Goal: Answer question/provide support: Share knowledge or assist other users

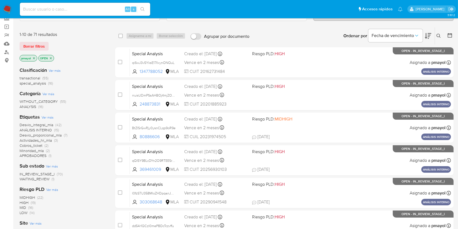
scroll to position [23, 0]
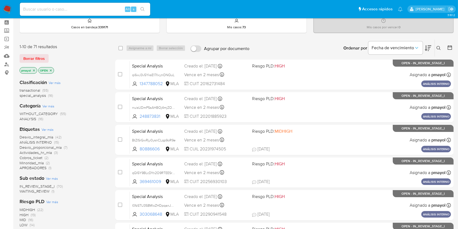
click at [39, 71] on p "OPEN" at bounding box center [46, 70] width 15 height 6
click at [33, 70] on icon "close-filter" at bounding box center [33, 70] width 3 height 3
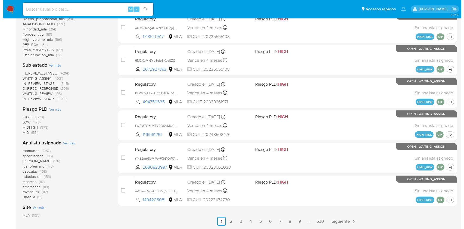
scroll to position [201, 0]
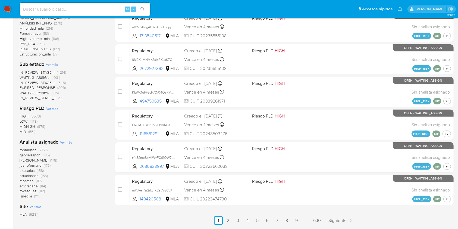
click at [69, 140] on span "Ver más" at bounding box center [66, 142] width 12 height 5
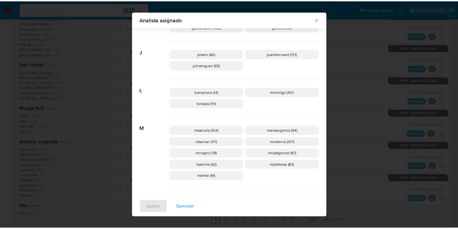
scroll to position [190, 0]
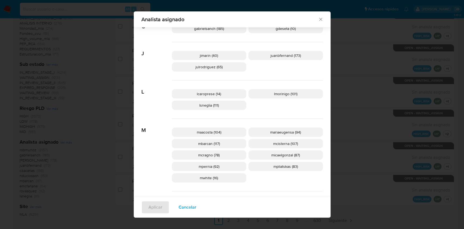
click at [318, 18] on icon "Cerrar" at bounding box center [320, 19] width 5 height 5
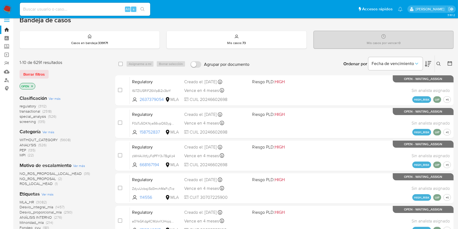
scroll to position [7, 0]
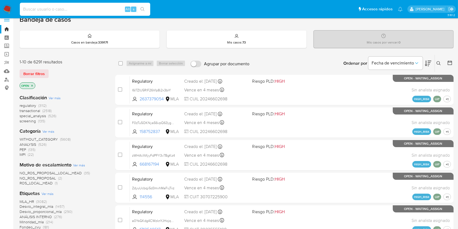
click at [106, 8] on input at bounding box center [85, 9] width 130 height 7
paste input "hyXsDCbk4KIpkfgVr0fcr9en"
type input "hyXsDCbk4KIpkfgVr0fcr9en"
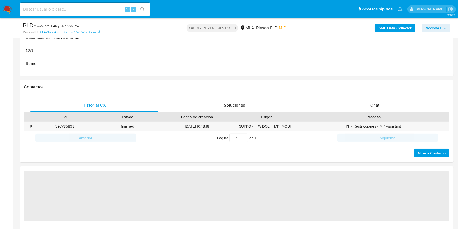
scroll to position [210, 0]
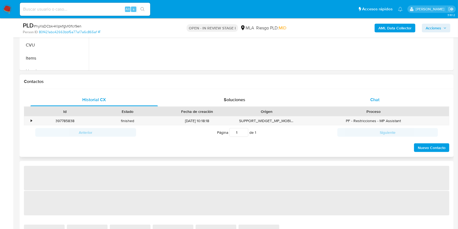
click at [348, 103] on div "Chat" at bounding box center [376, 99] width 128 height 13
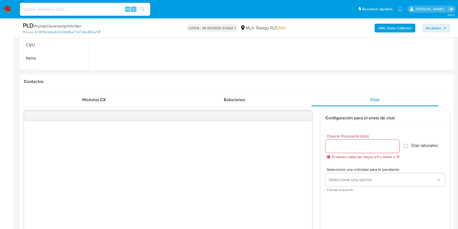
select select "10"
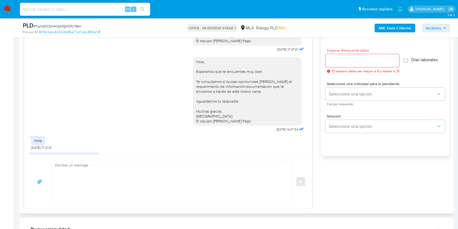
scroll to position [489, 0]
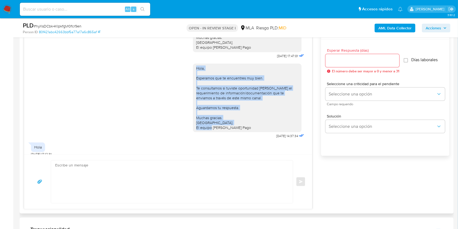
drag, startPoint x: 239, startPoint y: 141, endPoint x: 187, endPoint y: 83, distance: 77.2
click at [193, 83] on div "Hola, Esperamos que te encuentres muy bien. Te consultamos si tuviste oportunid…" at bounding box center [247, 98] width 109 height 69
copy div "Hola, Esperamos que te encuentres muy bien. Te consultamos si tuviste oportunid…"
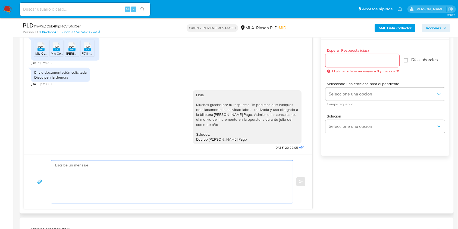
click at [244, 171] on textarea at bounding box center [170, 181] width 231 height 43
paste textarea "Hola, Esperamos que te encuentres muy bien. Te consultamos si tuviste oportunid…"
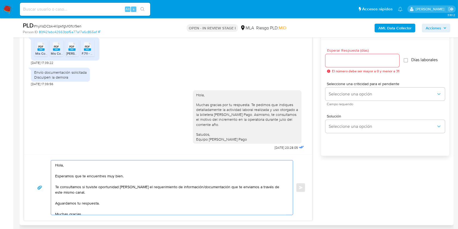
scroll to position [14, 0]
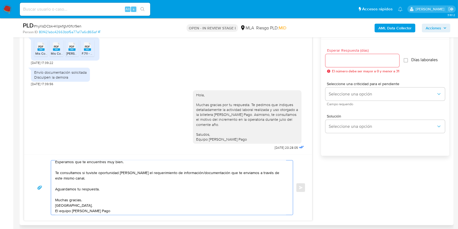
click at [226, 171] on textarea "Hola, Esperamos que te encuentres muy bien. Te consultamos si tuviste oportunid…" at bounding box center [170, 187] width 231 height 54
click at [169, 171] on textarea "Hola, Esperamos que te encuentres muy bien. Te consultamos si tuviste oportunid…" at bounding box center [170, 187] width 231 height 54
drag, startPoint x: 212, startPoint y: 174, endPoint x: 159, endPoint y: 173, distance: 53.0
click at [159, 171] on textarea "Hola, Esperamos que te encuentres muy bien. Te consultamos si tuviste oportunid…" at bounding box center [170, 187] width 231 height 54
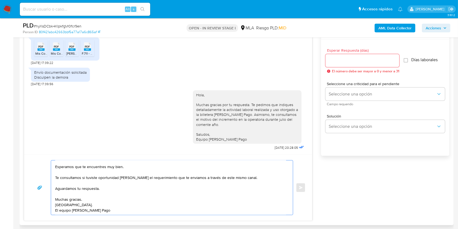
scroll to position [11, 0]
click at [241, 171] on textarea "Hola, Esperamos que te encuentres muy bien. Te consultamos si tuviste oportunid…" at bounding box center [170, 187] width 231 height 54
type textarea "Hola, Esperamos que te encuentres muy bien. Te consultamos si tuviste oportunid…"
click at [340, 62] on input "Esperar Respuesta (días)" at bounding box center [363, 60] width 74 height 7
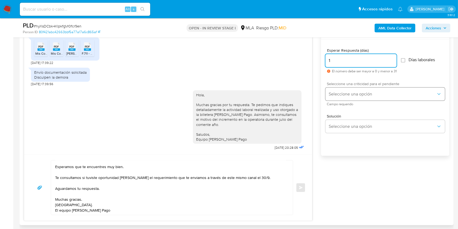
type input "1"
click at [336, 90] on button "Seleccione una opción" at bounding box center [386, 94] width 120 height 13
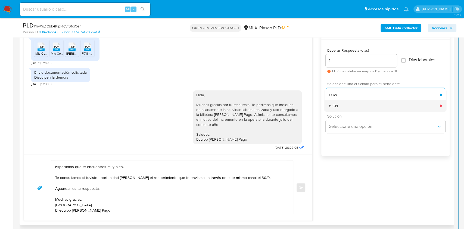
click at [332, 106] on span "HIGH" at bounding box center [333, 105] width 9 height 5
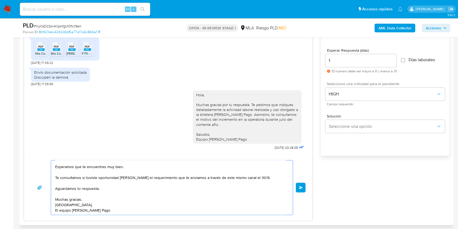
click at [105, 171] on textarea "Hola, Esperamos que te encuentres muy bien. Te consultamos si tuviste oportunid…" at bounding box center [170, 187] width 231 height 54
click at [298, 171] on button "Enviar" at bounding box center [301, 188] width 10 height 10
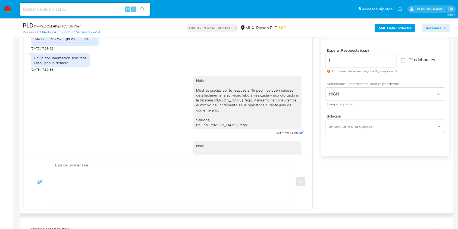
scroll to position [705, 0]
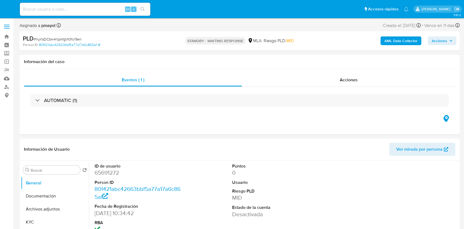
select select "10"
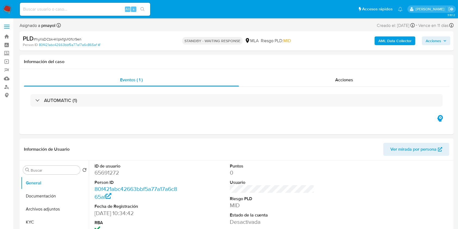
click at [97, 7] on input at bounding box center [85, 9] width 130 height 7
paste input "qi6wJ3v5YksE17IlxynONQuL"
type input "qi6wJ3v5YksE17IlxynONQuL"
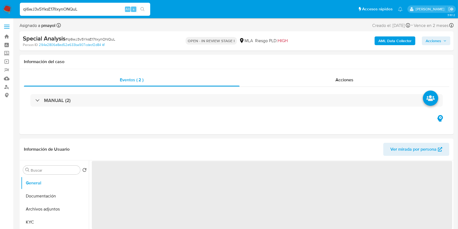
select select "10"
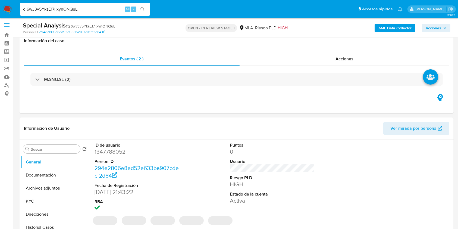
scroll to position [271, 0]
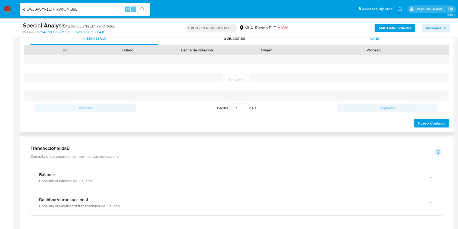
click at [386, 40] on div "Chat" at bounding box center [376, 38] width 128 height 13
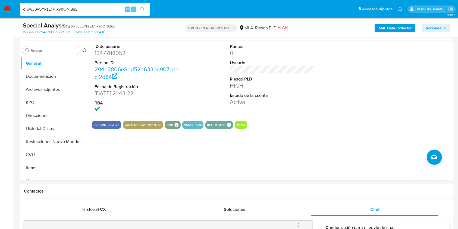
scroll to position [99, 0]
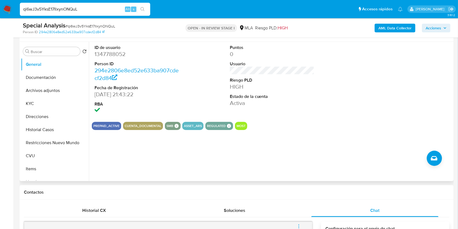
click at [110, 52] on dd "1347788052" at bounding box center [137, 54] width 85 height 8
copy dd "1347788052"
click at [60, 132] on button "Historial Casos" at bounding box center [53, 129] width 64 height 13
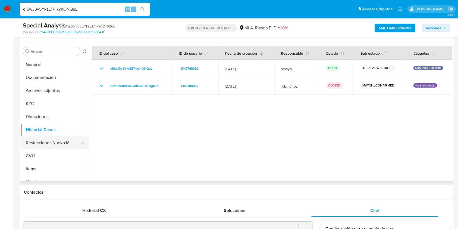
click at [57, 145] on button "Restricciones Nuevo Mundo" at bounding box center [53, 142] width 64 height 13
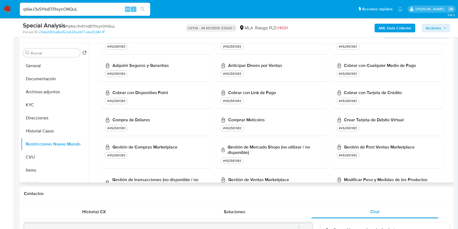
scroll to position [0, 0]
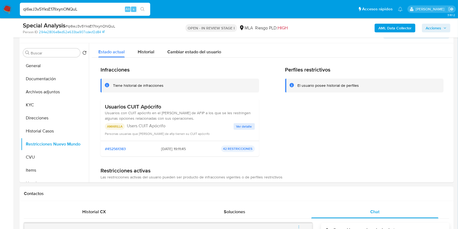
click at [402, 25] on b "AML Data Collector" at bounding box center [395, 28] width 33 height 9
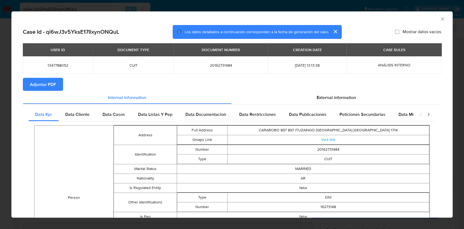
click at [35, 81] on span "Adjuntar PDF" at bounding box center [43, 84] width 26 height 12
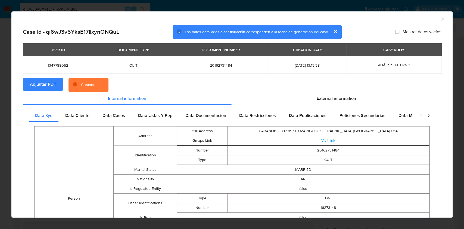
click at [440, 20] on icon "Cerrar ventana" at bounding box center [442, 18] width 5 height 5
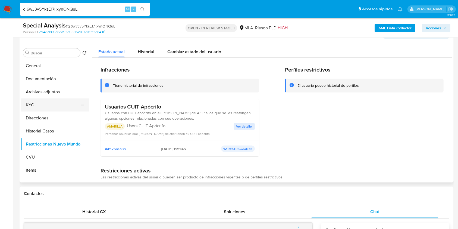
click at [74, 102] on button "KYC" at bounding box center [53, 104] width 64 height 13
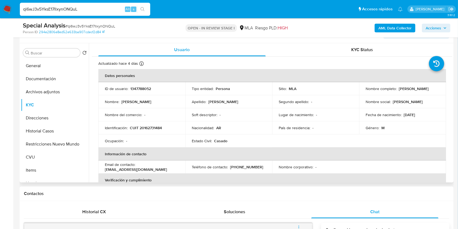
click at [149, 129] on p "CUIT 20162731484" at bounding box center [146, 127] width 32 height 5
copy p "20162731484"
drag, startPoint x: 455, startPoint y: 54, endPoint x: 457, endPoint y: 50, distance: 4.5
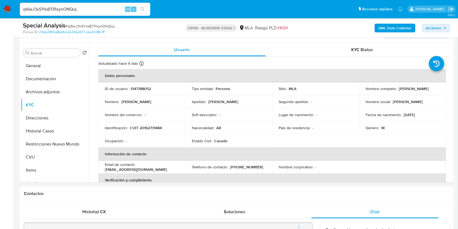
scroll to position [4, 0]
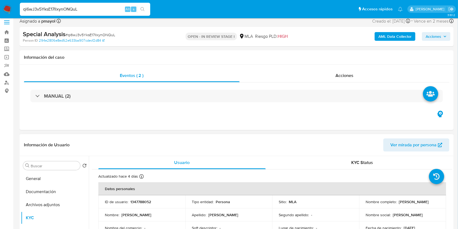
click at [399, 140] on span "Ver mirada por persona" at bounding box center [414, 144] width 46 height 13
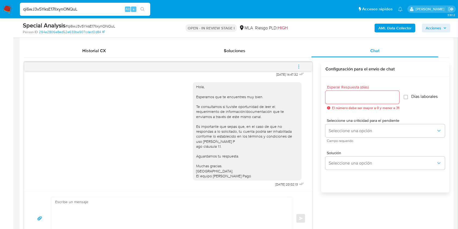
scroll to position [258, 0]
click at [297, 64] on span "menu-action" at bounding box center [299, 67] width 5 height 13
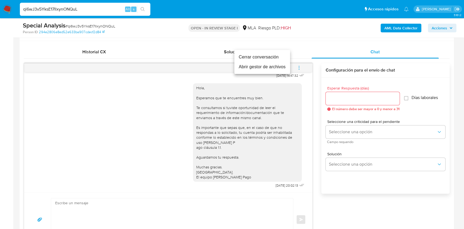
click at [264, 59] on li "Cerrar conversación" at bounding box center [262, 57] width 56 height 10
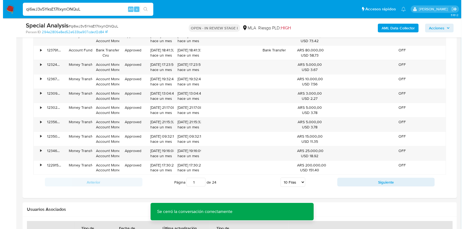
scroll to position [831, 0]
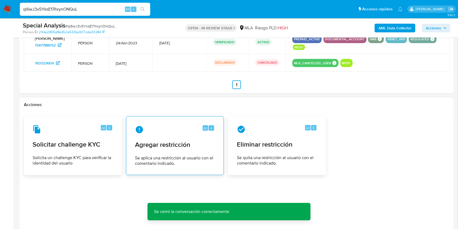
click at [210, 144] on span "Agregar restricción" at bounding box center [175, 145] width 80 height 8
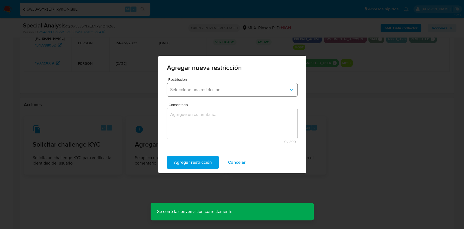
click at [219, 85] on button "Seleccione una restricción" at bounding box center [232, 89] width 130 height 13
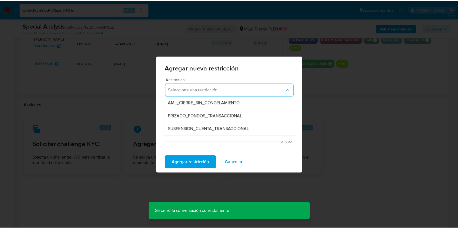
scroll to position [69, 0]
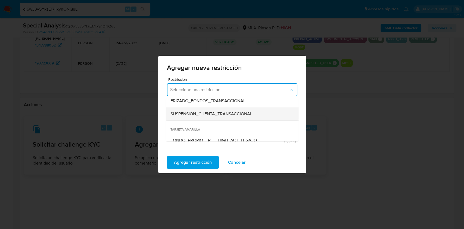
click at [240, 114] on span "SUSPENSION_CUENTA_TRANSACCIONAL" at bounding box center [211, 113] width 82 height 5
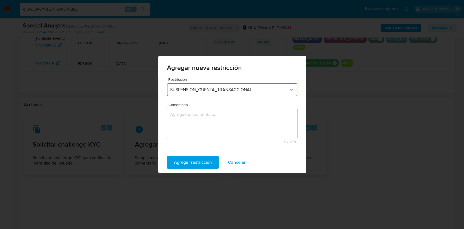
click at [219, 119] on textarea "Comentario" at bounding box center [232, 123] width 130 height 31
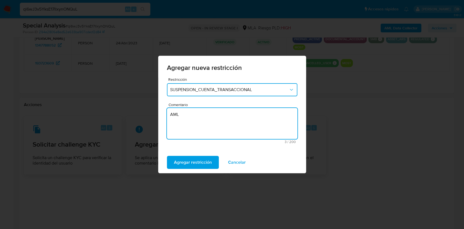
type textarea "AML"
click at [203, 171] on div "Agregar restricción Cancelar" at bounding box center [232, 162] width 148 height 22
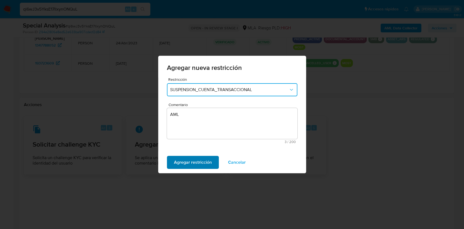
click at [202, 164] on span "Agregar restricción" at bounding box center [193, 162] width 38 height 12
click at [175, 161] on span "Confirmar" at bounding box center [184, 162] width 20 height 12
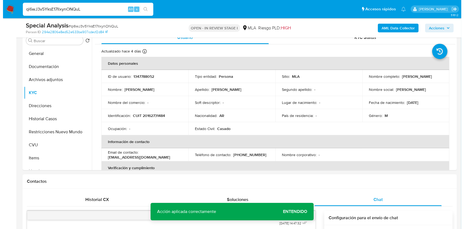
scroll to position [104, 0]
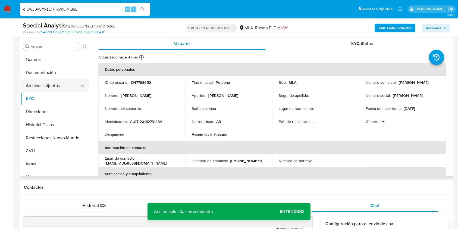
click at [50, 89] on button "Archivos adjuntos" at bounding box center [53, 85] width 64 height 13
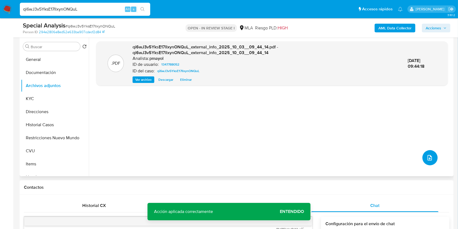
click at [432, 156] on button "upload-file" at bounding box center [430, 157] width 15 height 15
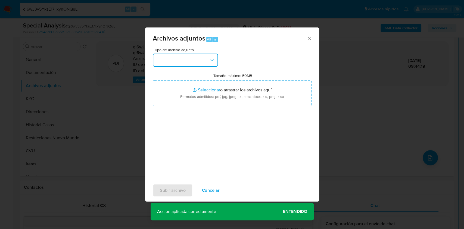
click at [213, 55] on button "button" at bounding box center [185, 60] width 65 height 13
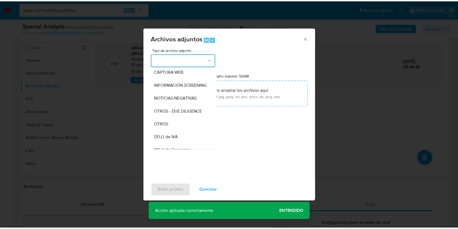
scroll to position [61, 0]
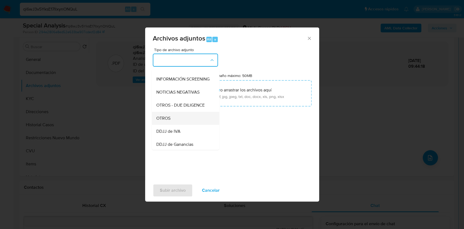
click at [197, 118] on div "OTROS" at bounding box center [183, 118] width 55 height 13
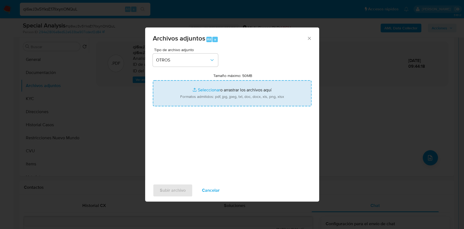
click at [217, 101] on input "Tamaño máximo: 50MB Seleccionar archivos" at bounding box center [232, 93] width 159 height 26
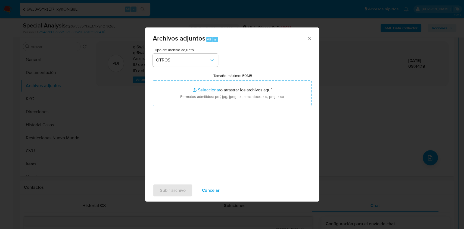
click at [213, 185] on span "Cancelar" at bounding box center [211, 190] width 18 height 12
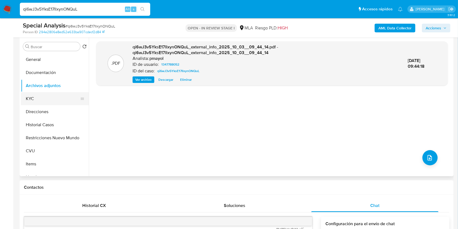
click at [42, 96] on button "KYC" at bounding box center [53, 98] width 64 height 13
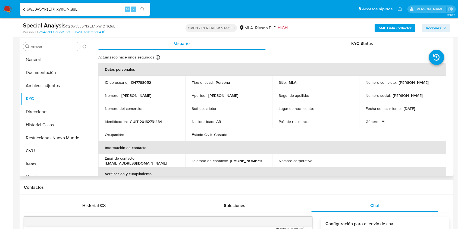
drag, startPoint x: 433, startPoint y: 84, endPoint x: 396, endPoint y: 80, distance: 36.6
click at [396, 80] on div "Nombre completo : Fabio Oscar Denaro" at bounding box center [403, 82] width 74 height 5
copy div "Fabio Oscar Denaro"
click at [43, 83] on button "Archivos adjuntos" at bounding box center [53, 85] width 64 height 13
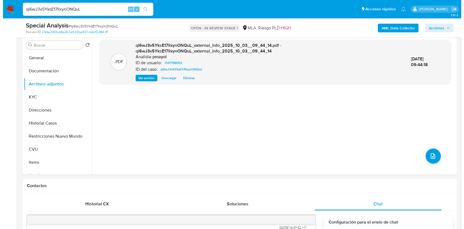
scroll to position [103, 0]
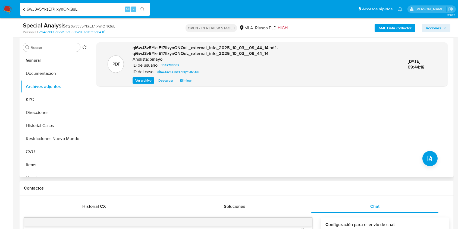
click at [436, 165] on div ".PDF qi6wJ3v5YksE17IlxynONQuL_external_info_2025_10_03__09_44_14.pdf - qi6wJ3v5…" at bounding box center [272, 107] width 352 height 130
click at [427, 158] on icon "upload-file" at bounding box center [430, 158] width 7 height 7
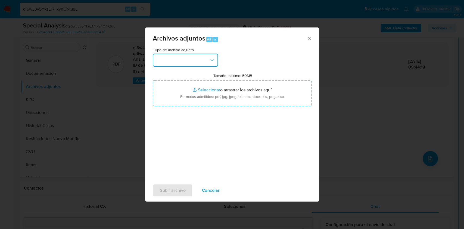
click at [200, 62] on button "button" at bounding box center [185, 60] width 65 height 13
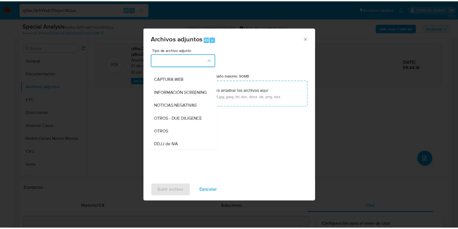
scroll to position [56, 0]
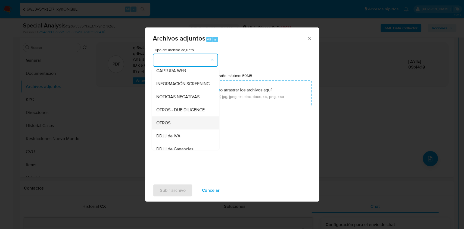
click at [191, 122] on div "OTROS" at bounding box center [183, 122] width 55 height 13
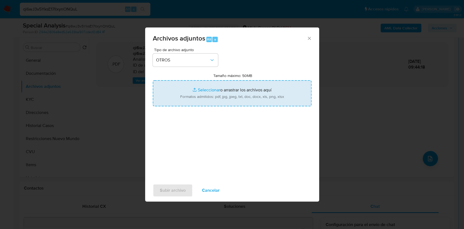
click at [214, 101] on input "Tamaño máximo: 50MB Seleccionar archivos" at bounding box center [232, 93] width 159 height 26
type input "C:\fakepath\Caselog qi6wJ3v5YksE17IlxynONQuL.docx"
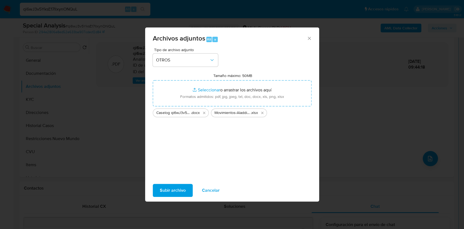
click at [165, 191] on span "Subir archivo" at bounding box center [173, 190] width 26 height 12
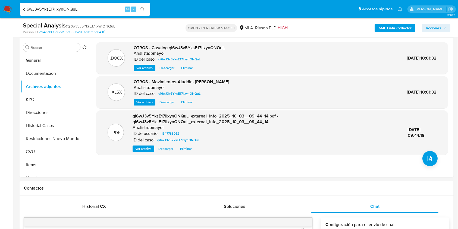
click at [432, 25] on span "Acciones" at bounding box center [433, 28] width 15 height 9
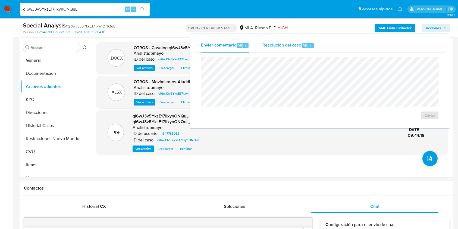
click at [281, 46] on span "Resolución del caso" at bounding box center [282, 45] width 39 height 6
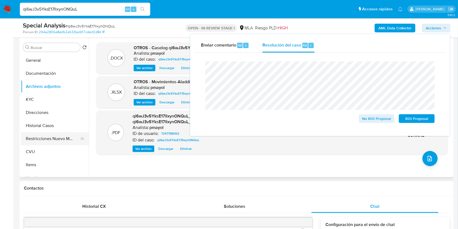
click at [49, 137] on button "Restricciones Nuevo Mundo" at bounding box center [53, 138] width 64 height 13
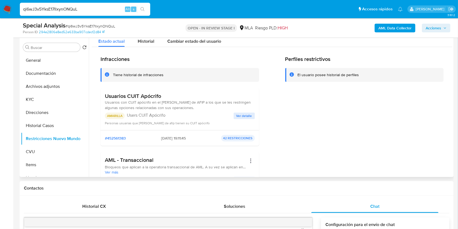
scroll to position [0, 0]
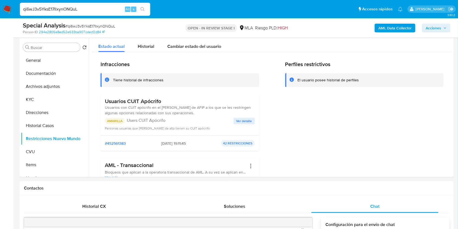
click at [438, 28] on span "Acciones" at bounding box center [433, 28] width 15 height 9
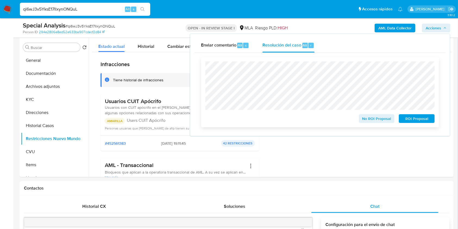
click at [418, 121] on span "ROI Proposal" at bounding box center [417, 119] width 28 height 8
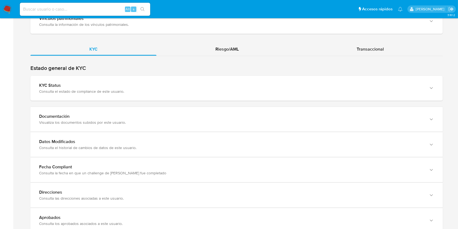
scroll to position [483, 0]
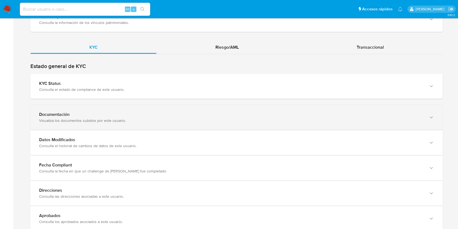
click at [402, 125] on div "Documentación Visualiza los documentos subidos por este usuario." at bounding box center [236, 117] width 413 height 25
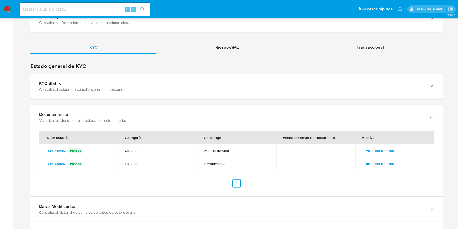
scroll to position [534, 0]
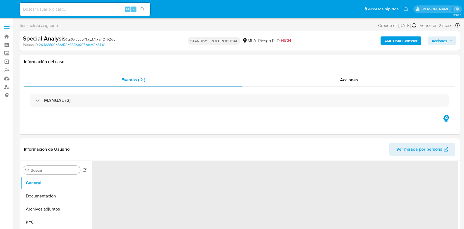
select select "10"
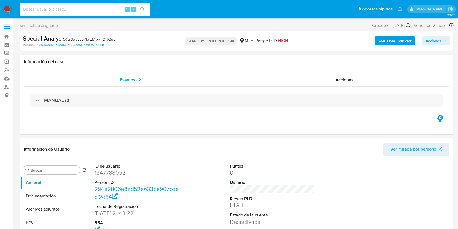
click at [100, 7] on input at bounding box center [85, 9] width 130 height 7
paste input "BtZlSrGwRjy0ysnCLqp9oR9e"
type input "BtZlSrGwRjy0ysnCLqp9oR9e"
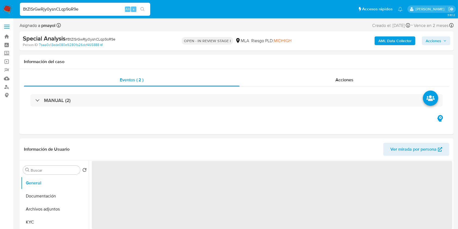
select select "10"
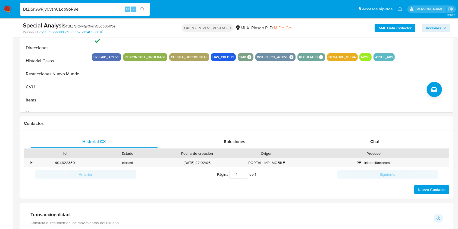
scroll to position [181, 0]
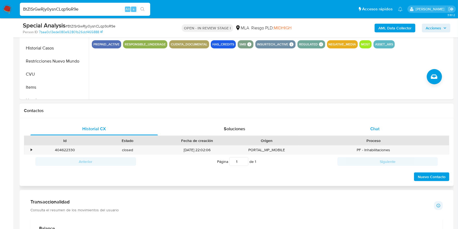
click at [384, 122] on div "Chat" at bounding box center [376, 128] width 128 height 13
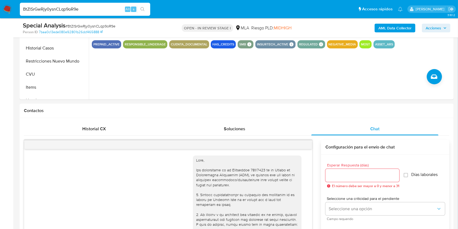
scroll to position [235, 0]
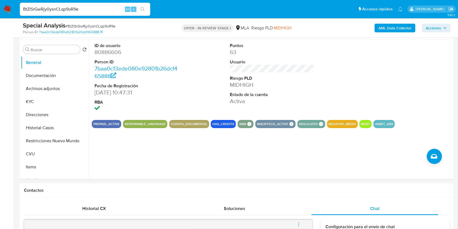
scroll to position [83, 0]
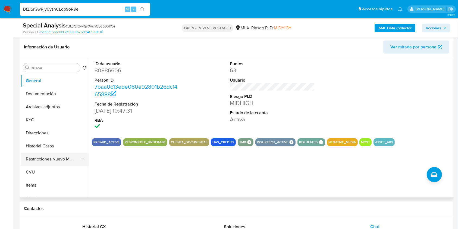
click at [55, 158] on button "Restricciones Nuevo Mundo" at bounding box center [53, 159] width 64 height 13
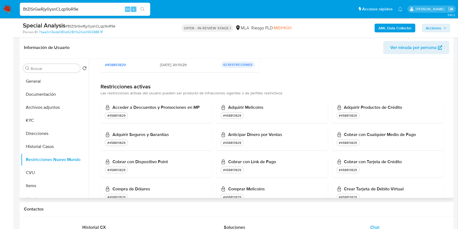
scroll to position [0, 0]
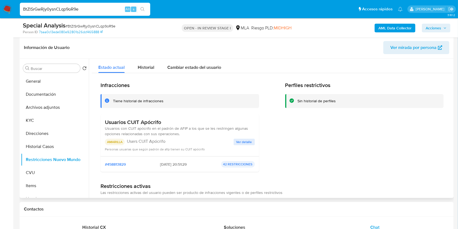
drag, startPoint x: 172, startPoint y: 167, endPoint x: 155, endPoint y: 166, distance: 17.5
click at [155, 166] on div "#458813829 28/09/2025 - 20:51:29 42 RESTRICCIONES" at bounding box center [180, 164] width 150 height 7
click at [42, 115] on button "KYC" at bounding box center [53, 120] width 64 height 13
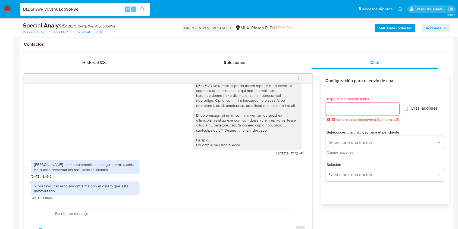
scroll to position [251, 0]
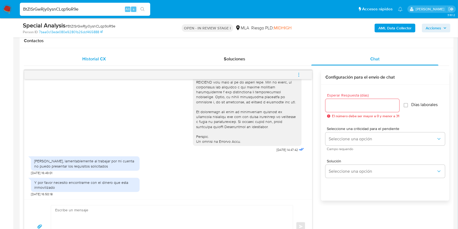
click at [78, 59] on div "Historial CX" at bounding box center [94, 58] width 128 height 13
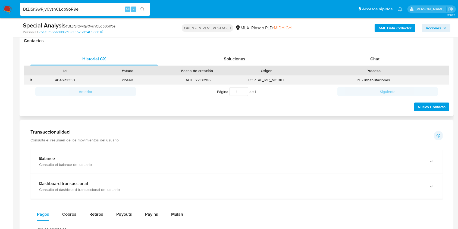
click at [69, 80] on div "404622330" at bounding box center [65, 80] width 63 height 9
copy div "404622330"
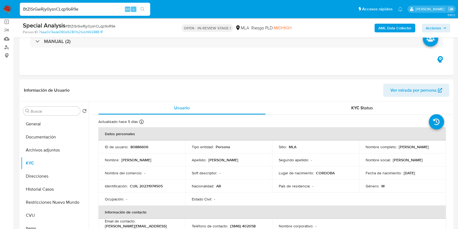
scroll to position [33, 0]
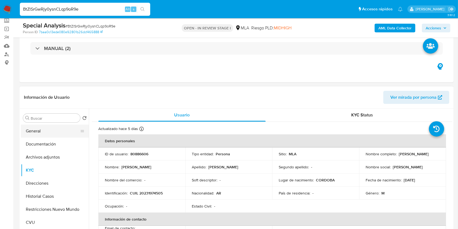
click at [43, 134] on button "General" at bounding box center [53, 131] width 64 height 13
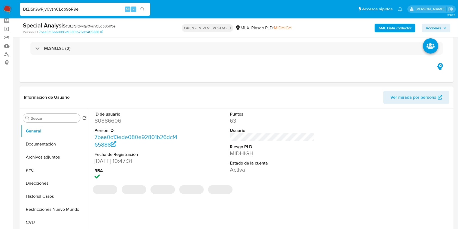
click at [112, 122] on dd "80886606" at bounding box center [137, 121] width 85 height 8
copy dd "80886606"
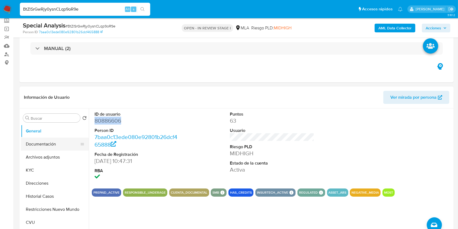
click at [50, 146] on button "Documentación" at bounding box center [53, 144] width 64 height 13
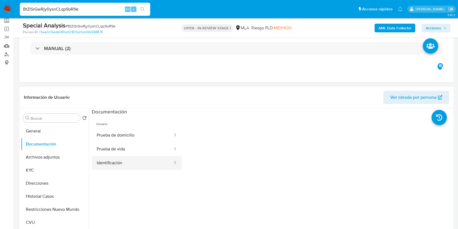
click at [138, 161] on button "Identificación" at bounding box center [133, 163] width 82 height 14
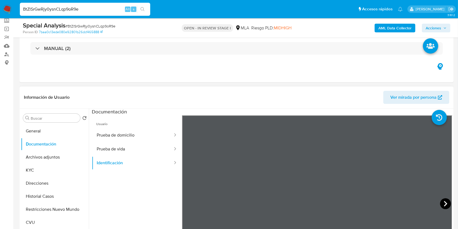
click at [445, 205] on icon at bounding box center [445, 203] width 11 height 11
click at [41, 182] on button "Direcciones" at bounding box center [53, 183] width 64 height 13
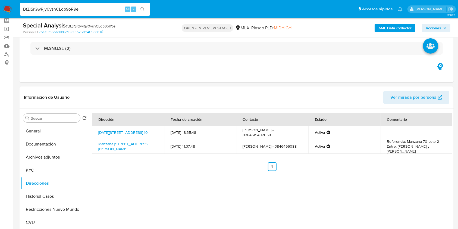
click at [404, 20] on div "Special Analysis # BtZlSrGwRjy0ysnCLqp9oR9e Person ID 7baa0c13ede080e92801b26dc…" at bounding box center [237, 27] width 434 height 19
click at [401, 25] on b "AML Data Collector" at bounding box center [395, 28] width 33 height 9
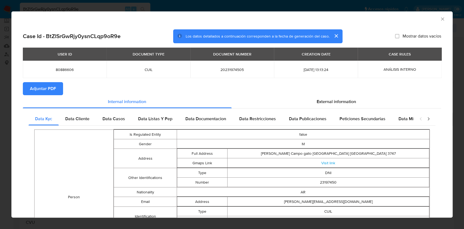
click at [43, 87] on span "Adjuntar PDF" at bounding box center [43, 89] width 26 height 12
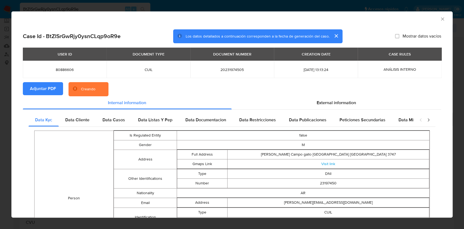
click at [439, 18] on div "AML Data Collector" at bounding box center [231, 18] width 441 height 14
click at [440, 20] on icon "Cerrar ventana" at bounding box center [442, 18] width 5 height 5
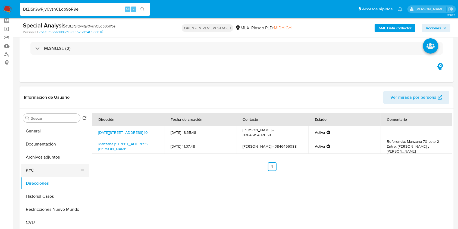
click at [29, 169] on button "KYC" at bounding box center [53, 170] width 64 height 13
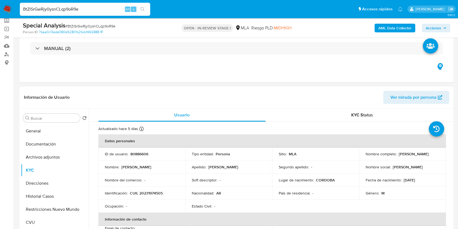
click at [155, 195] on p "CUIL 20231974505" at bounding box center [146, 193] width 33 height 5
copy p "20231974505"
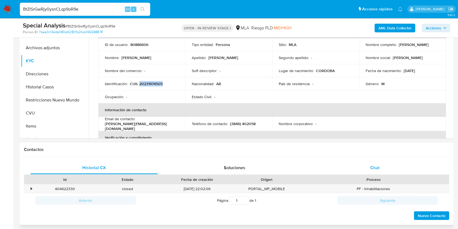
click at [381, 167] on div "Chat" at bounding box center [376, 167] width 128 height 13
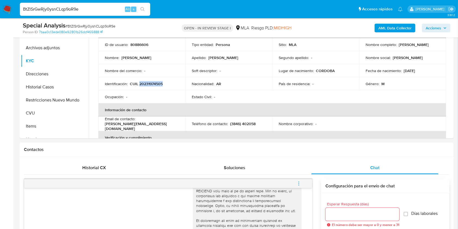
scroll to position [342, 0]
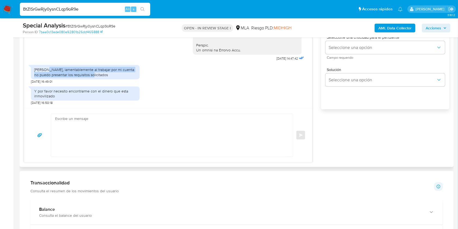
drag, startPoint x: 96, startPoint y: 75, endPoint x: 44, endPoint y: 69, distance: 51.8
click at [44, 69] on div "Hola, lamentablemente al trabajar por mi cuenta no puedo presentar los requisit…" at bounding box center [85, 72] width 102 height 10
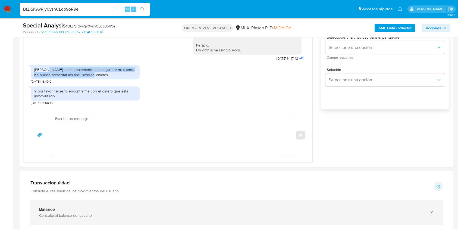
copy div "amentablemente al trabajar por mi cuenta no puedo presentar los requisitos soli…"
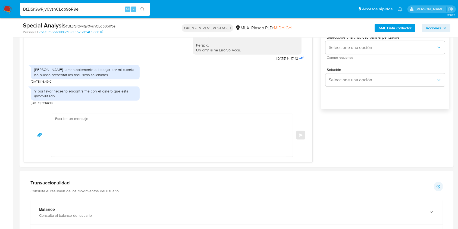
click at [102, 25] on span "# BtZlSrGwRjy0ysnCLqp9oR9e" at bounding box center [91, 25] width 50 height 5
copy span "BtZlSrGwRjy0ysnCLqp9oR9e"
click at [162, 132] on textarea at bounding box center [170, 135] width 231 height 43
paste textarea "Hola, Muchas gracias por la respuesta. Analizamos tu caso y notamos que la info…"
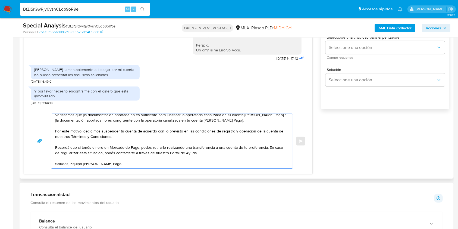
scroll to position [0, 0]
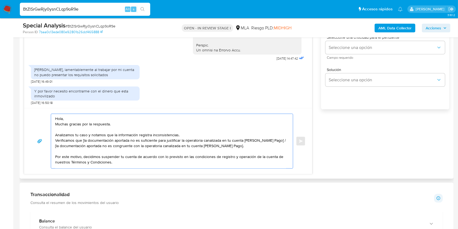
click at [56, 140] on textarea "Hola, Muchas gracias por la respuesta. Analizamos tu caso y notamos que la info…" at bounding box center [170, 141] width 231 height 54
click at [208, 135] on textarea "Hola, Muchas gracias por la respuesta. Analizamos tu caso y notamos que la info…" at bounding box center [170, 141] width 231 height 54
drag, startPoint x: 237, startPoint y: 136, endPoint x: 212, endPoint y: 136, distance: 25.0
click at [212, 136] on textarea "Hola, Muchas gracias por la respuesta. Analizamos tu caso y notamos que la info…" at bounding box center [170, 141] width 231 height 54
drag, startPoint x: 160, startPoint y: 147, endPoint x: 170, endPoint y: 140, distance: 12.6
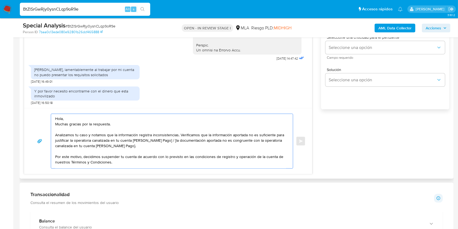
click at [170, 140] on textarea "Hola, Muchas gracias por la respuesta. Analizamos tu caso y notamos que la info…" at bounding box center [170, 141] width 231 height 54
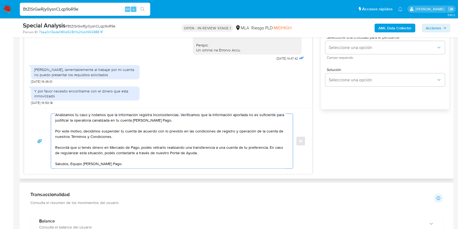
scroll to position [27, 0]
click at [72, 158] on textarea "Hola, Muchas gracias por la respuesta. Analizamos tu caso y notamos que la info…" at bounding box center [170, 141] width 231 height 54
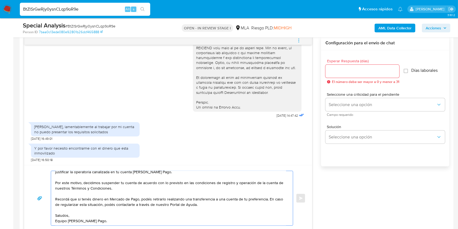
scroll to position [279, 0]
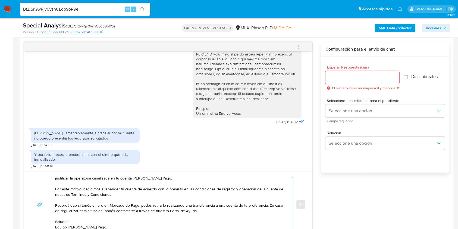
type textarea "Hola, Muchas gracias por la respuesta. Analizamos tu caso y notamos que la info…"
click at [358, 82] on div at bounding box center [363, 77] width 74 height 13
click at [358, 81] on div at bounding box center [363, 77] width 74 height 13
click at [356, 80] on input "Esperar Respuesta (días)" at bounding box center [363, 77] width 74 height 7
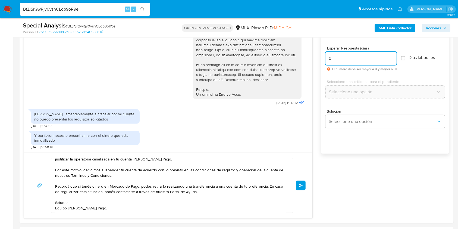
scroll to position [307, 0]
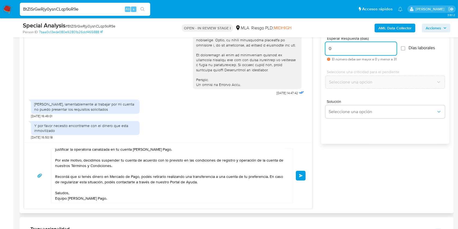
type input "0"
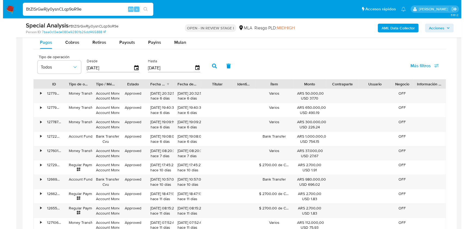
scroll to position [869, 0]
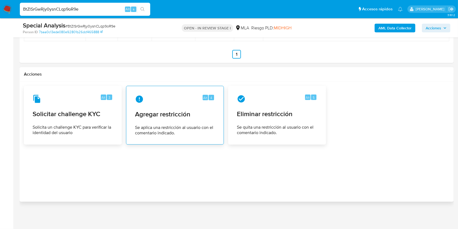
click at [183, 125] on span "Se aplica una restricción al usuario con el comentario indicado." at bounding box center [175, 130] width 80 height 11
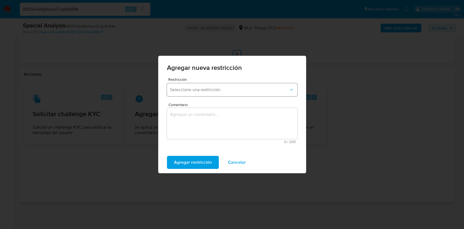
click at [240, 86] on button "Seleccione una restricción" at bounding box center [232, 89] width 130 height 13
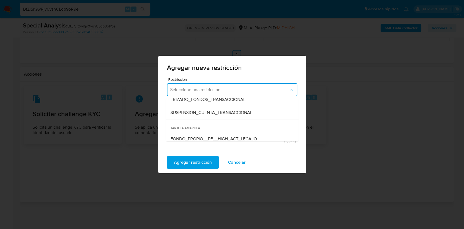
scroll to position [72, 0]
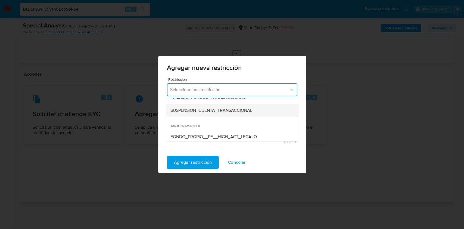
click at [240, 109] on span "SUSPENSION_CUENTA_TRANSACCIONAL" at bounding box center [211, 110] width 82 height 5
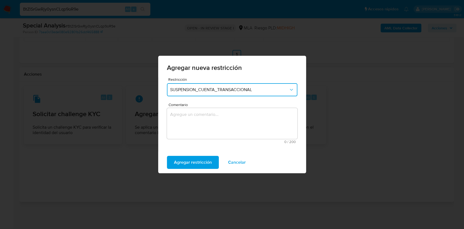
click at [234, 116] on textarea "Comentario" at bounding box center [232, 123] width 130 height 31
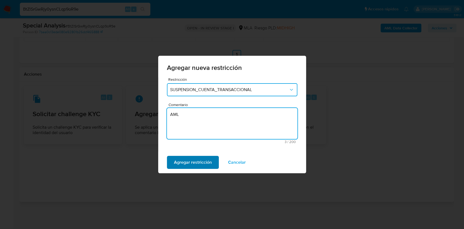
type textarea "AML"
click at [211, 161] on span "Agregar restricción" at bounding box center [193, 162] width 38 height 12
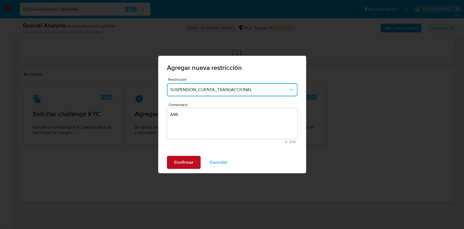
click at [187, 163] on span "Confirmar" at bounding box center [184, 162] width 20 height 12
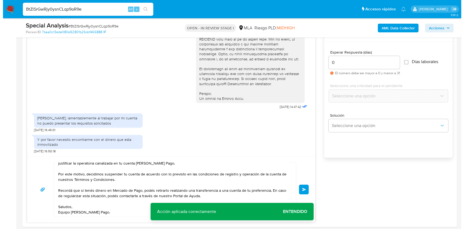
scroll to position [286, 0]
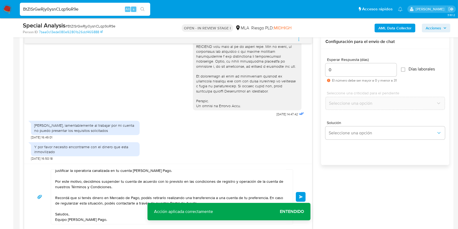
click at [299, 194] on button "Enviar" at bounding box center [301, 197] width 10 height 10
click at [300, 45] on span "menu-action" at bounding box center [299, 39] width 5 height 13
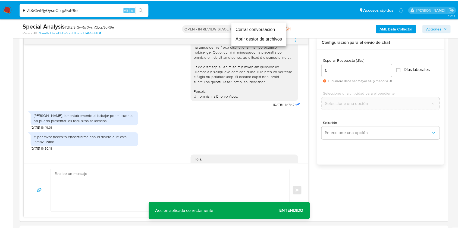
scroll to position [0, 0]
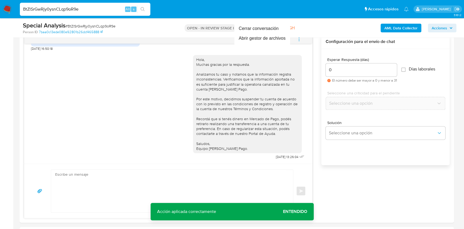
click at [300, 41] on div at bounding box center [232, 114] width 464 height 229
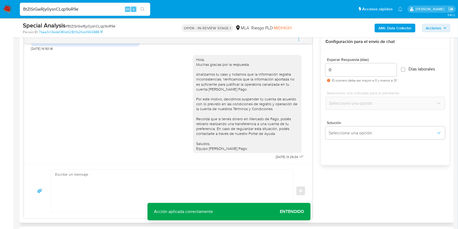
click at [298, 39] on icon "menu-action" at bounding box center [299, 39] width 5 height 5
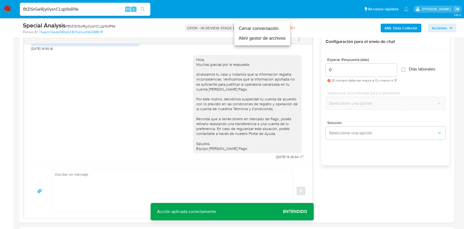
click at [257, 29] on li "Cerrar conversación" at bounding box center [262, 29] width 56 height 10
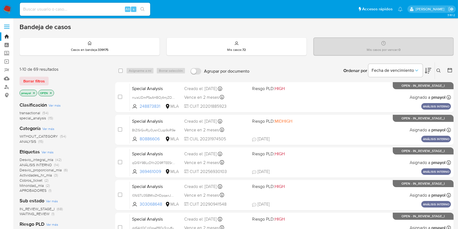
click at [437, 69] on button at bounding box center [439, 70] width 9 height 7
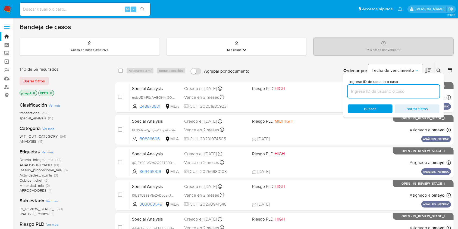
click at [404, 92] on input at bounding box center [394, 91] width 92 height 7
type input "BtZlSrGwRjy0ysnCLqp9oR9e"
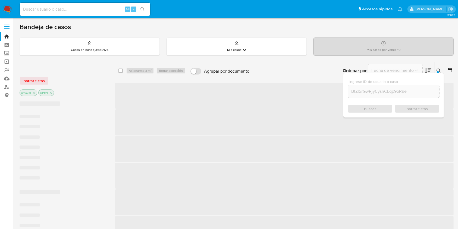
click at [378, 107] on span "Buscar" at bounding box center [370, 109] width 37 height 8
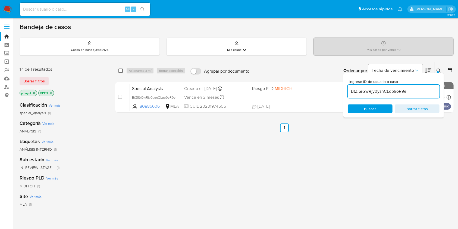
click at [122, 69] on input "checkbox" at bounding box center [121, 71] width 4 height 4
checkbox input "true"
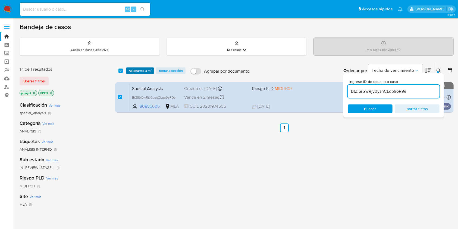
click at [137, 68] on span "Asignarme a mí" at bounding box center [140, 70] width 23 height 5
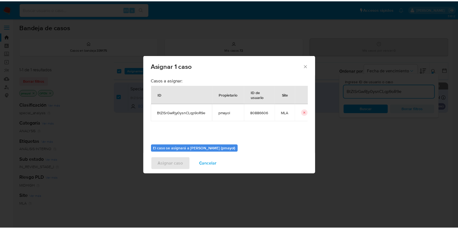
scroll to position [28, 0]
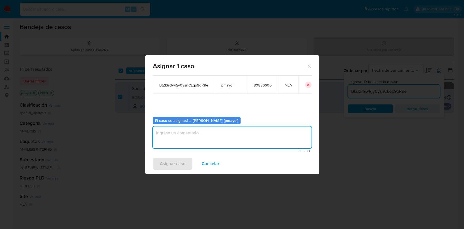
click at [271, 147] on textarea "assign-modal" at bounding box center [232, 137] width 159 height 22
type textarea "Asignación"
click at [182, 160] on span "Asignar caso" at bounding box center [173, 164] width 26 height 12
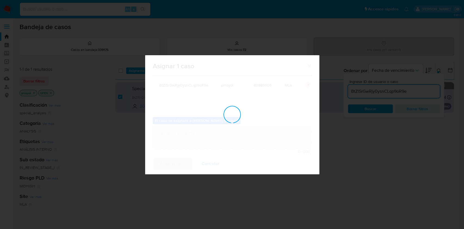
checkbox input "false"
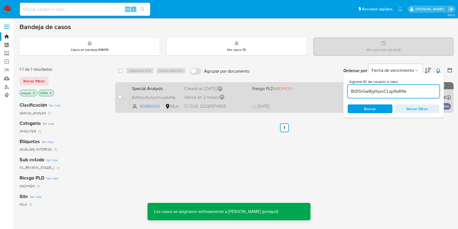
click at [304, 99] on div "Special Analysis BtZlSrGwRjy0ysnCLqp9oR9e 80886606 MLA Riesgo PLD: MIDHIGH Crea…" at bounding box center [290, 96] width 321 height 27
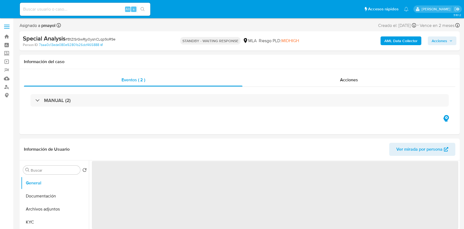
select select "10"
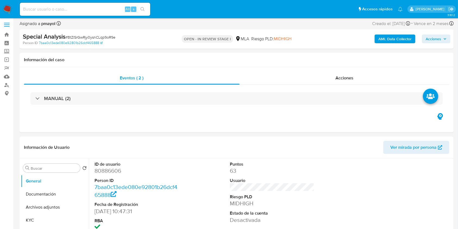
select select "10"
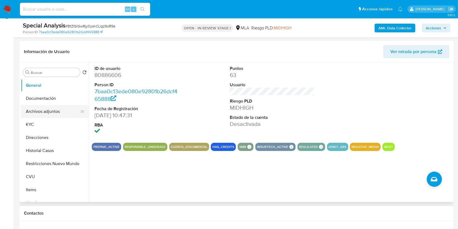
click at [48, 108] on button "Archivos adjuntos" at bounding box center [53, 111] width 64 height 13
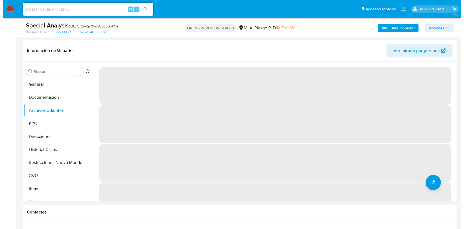
scroll to position [75, 0]
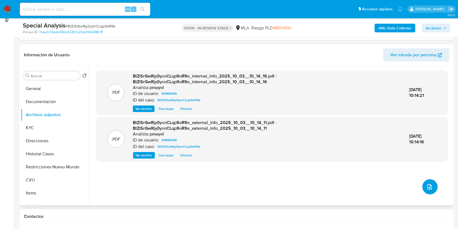
click at [427, 185] on icon "upload-file" at bounding box center [430, 187] width 7 height 7
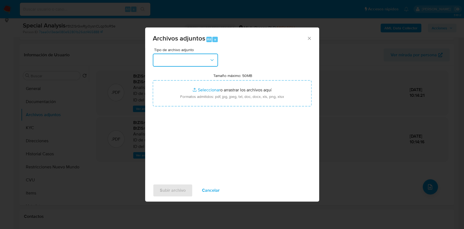
click at [201, 57] on button "button" at bounding box center [185, 60] width 65 height 13
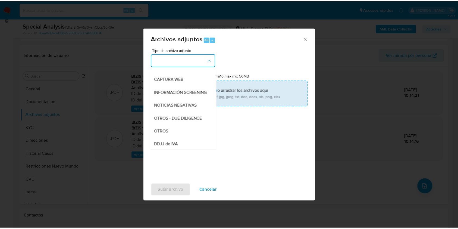
scroll to position [62, 0]
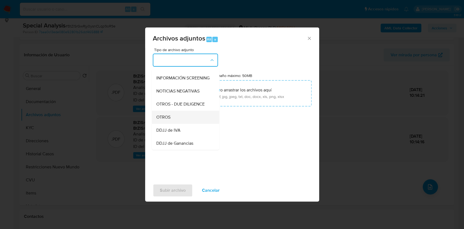
click at [184, 123] on div "OTROS" at bounding box center [183, 117] width 55 height 13
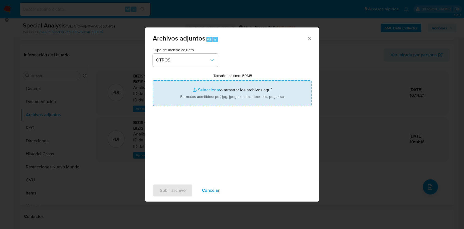
click at [205, 103] on input "Tamaño máximo: 50MB Seleccionar archivos" at bounding box center [232, 93] width 159 height 26
type input "C:\fakepath\Caselog BtZlSrGwRjy0ysnCLqp9oR9e.docx"
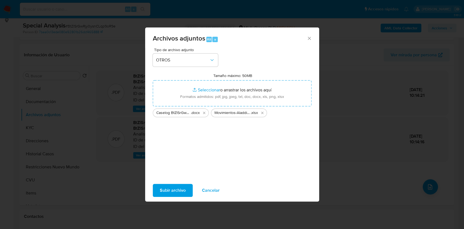
click at [172, 190] on span "Subir archivo" at bounding box center [173, 190] width 26 height 12
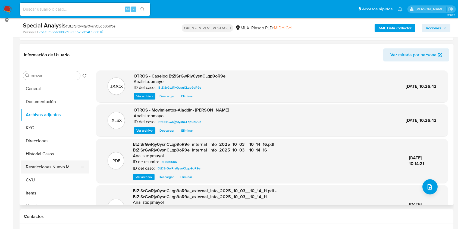
click at [66, 171] on button "Restricciones Nuevo Mundo" at bounding box center [53, 166] width 64 height 13
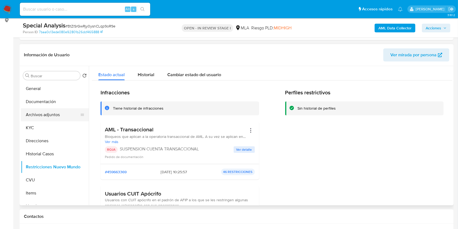
click at [53, 109] on button "Archivos adjuntos" at bounding box center [53, 114] width 64 height 13
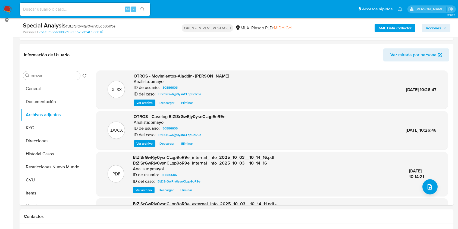
click at [443, 28] on span "Acciones" at bounding box center [436, 28] width 21 height 8
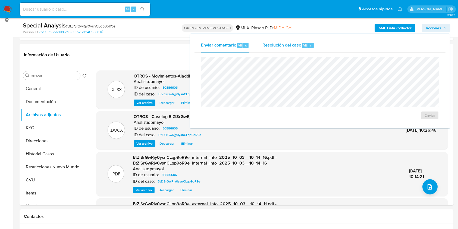
click at [283, 45] on span "Resolución del caso" at bounding box center [282, 45] width 39 height 6
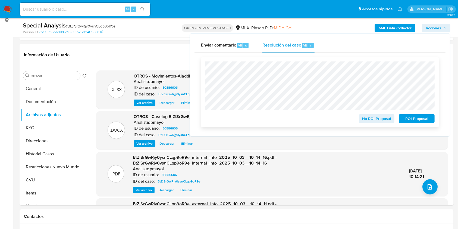
click at [414, 120] on span "ROI Proposal" at bounding box center [417, 119] width 28 height 8
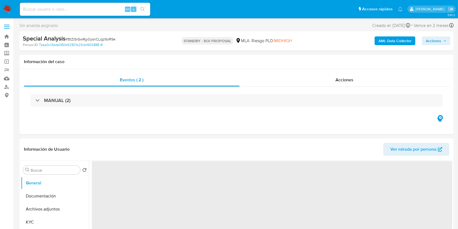
select select "10"
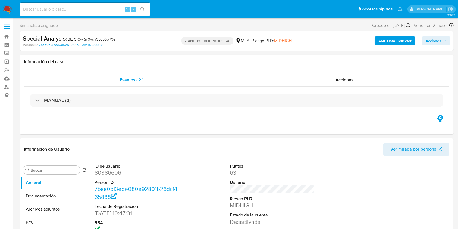
click at [86, 9] on input at bounding box center [85, 9] width 130 height 7
paste input "l0fzSTU358MloZHDpqanJMC1"
type input "l0fzSTU358MloZHDpqanJMC1"
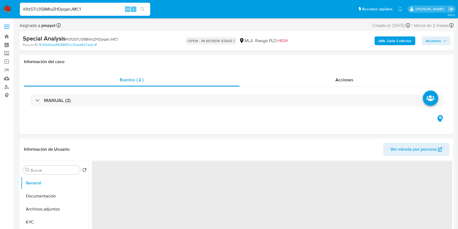
select select "10"
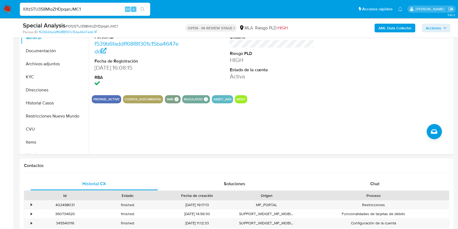
scroll to position [164, 0]
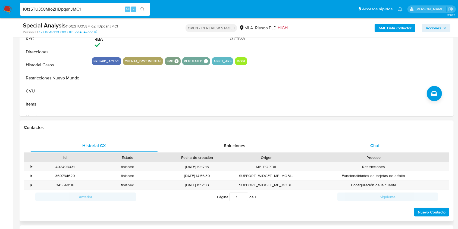
click at [380, 144] on div "Chat" at bounding box center [376, 145] width 128 height 13
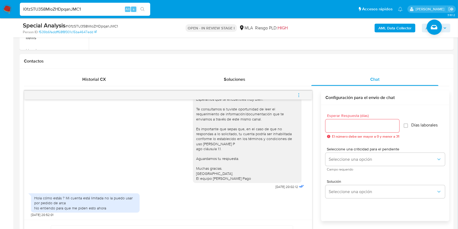
scroll to position [223, 0]
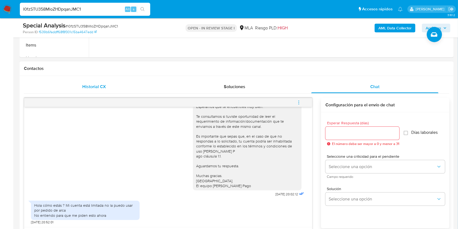
click at [102, 88] on span "Historial CX" at bounding box center [94, 86] width 24 height 6
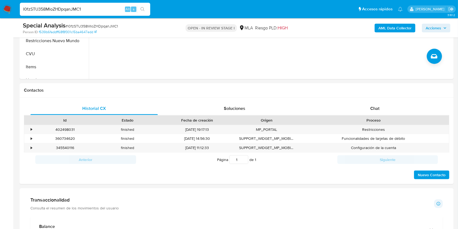
scroll to position [199, 0]
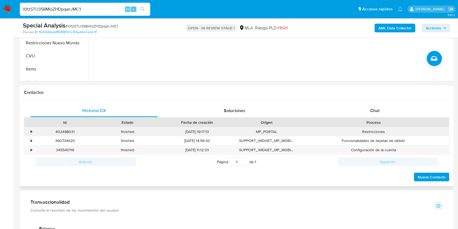
click at [66, 133] on div "402498031" at bounding box center [65, 131] width 63 height 9
copy div "402498031"
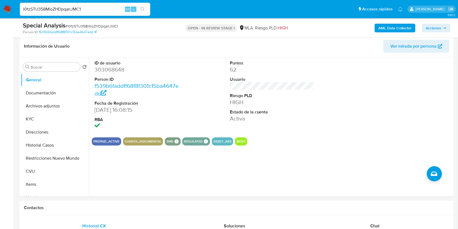
scroll to position [72, 0]
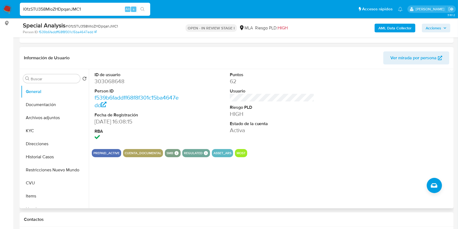
click at [111, 81] on dd "303068648" at bounding box center [137, 81] width 85 height 8
copy dd "303068648"
click at [62, 117] on button "Archivos adjuntos" at bounding box center [53, 117] width 64 height 13
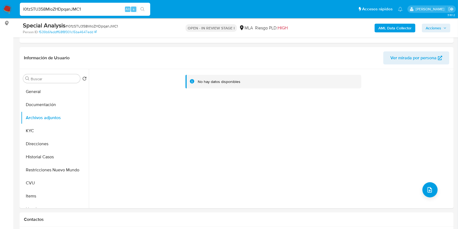
click at [385, 25] on b "AML Data Collector" at bounding box center [395, 28] width 33 height 9
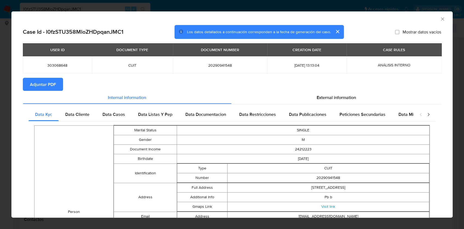
click at [52, 82] on span "Adjuntar PDF" at bounding box center [43, 84] width 26 height 12
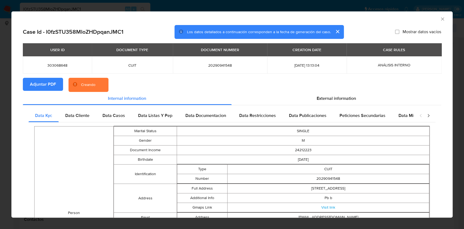
click at [440, 21] on icon "Cerrar ventana" at bounding box center [442, 18] width 5 height 5
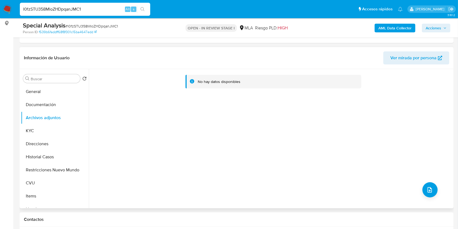
click at [431, 56] on span "Ver mirada por persona" at bounding box center [414, 57] width 46 height 13
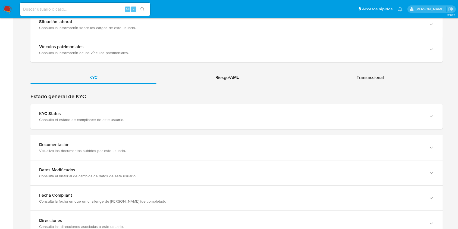
scroll to position [459, 0]
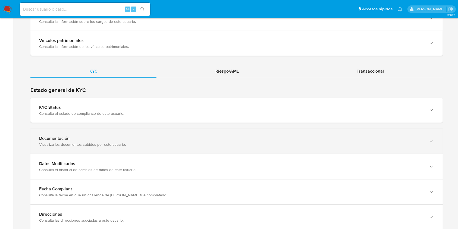
click at [430, 144] on div "button" at bounding box center [431, 141] width 7 height 11
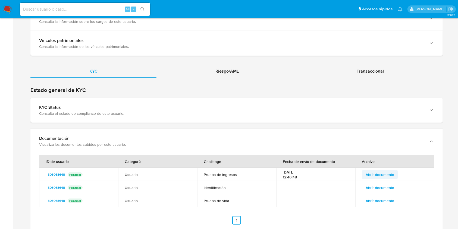
click at [388, 172] on span "Abrir documento" at bounding box center [380, 175] width 29 height 8
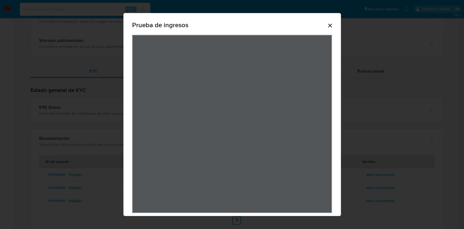
click at [328, 22] on icon "Cerrar" at bounding box center [330, 25] width 7 height 7
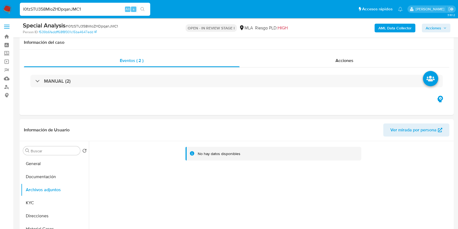
select select "10"
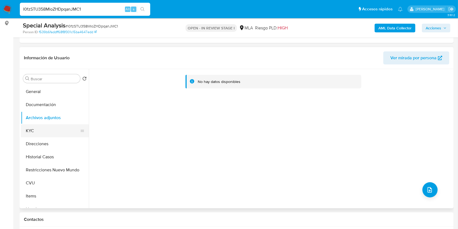
click at [51, 126] on button "KYC" at bounding box center [53, 130] width 64 height 13
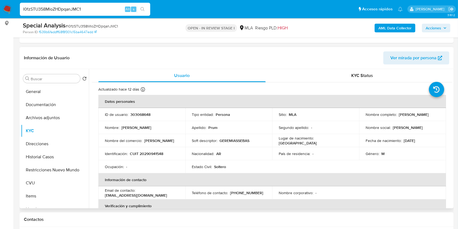
click at [148, 153] on p "CUIT 20290941548" at bounding box center [146, 153] width 33 height 5
copy p "20290941548"
drag, startPoint x: 415, startPoint y: 116, endPoint x: 363, endPoint y: 116, distance: 52.2
click at [363, 116] on td "Nombre completo : Geremias Sebastian Prum" at bounding box center [402, 114] width 87 height 13
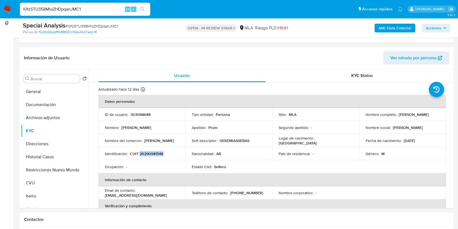
copy p "[PERSON_NAME]"
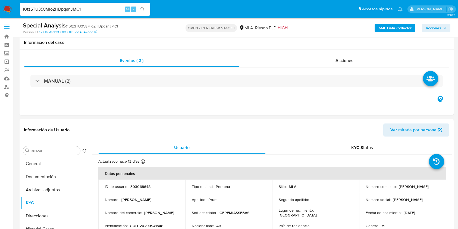
select select "10"
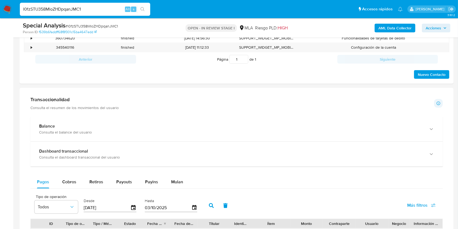
scroll to position [260, 0]
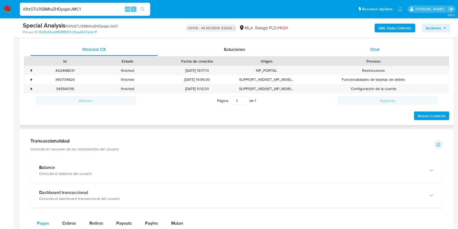
click at [383, 51] on div "Chat" at bounding box center [376, 49] width 128 height 13
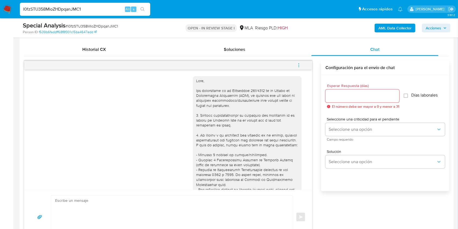
click at [170, 221] on textarea at bounding box center [170, 217] width 231 height 43
paste textarea "Hola XXX, Muchas gracias por tu respuesta. Analizamos tu caso y verificamos que…"
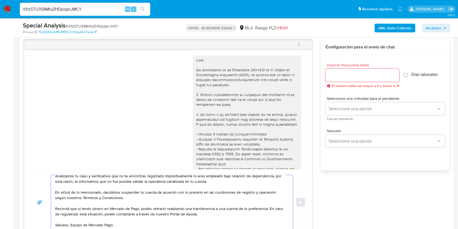
scroll to position [0, 0]
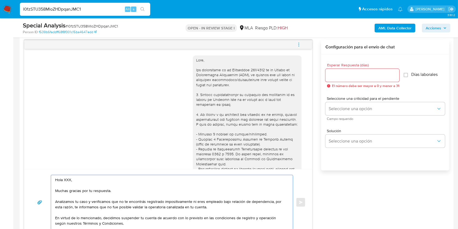
click at [72, 182] on textarea "Hola XXX, Muchas gracias por tu respuesta. Analizamos tu caso y verificamos que…" at bounding box center [170, 202] width 231 height 54
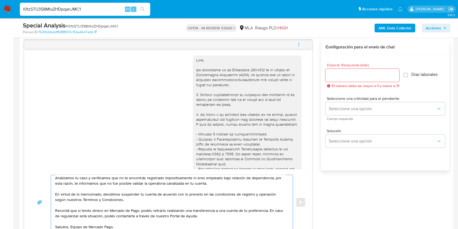
scroll to position [33, 0]
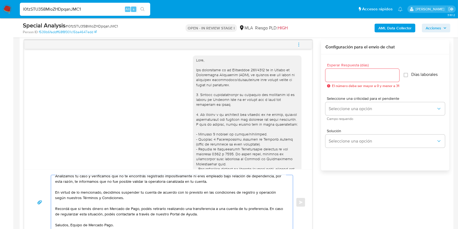
click at [71, 216] on textarea "Hola, Muchas gracias por tu respuesta. Analizamos tu caso y verificamos que no …" at bounding box center [170, 202] width 231 height 54
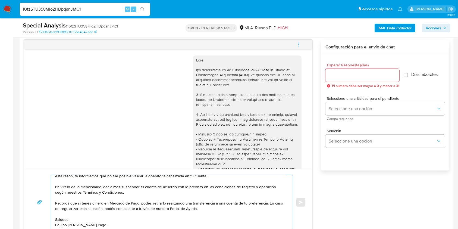
type textarea "Hola, Muchas gracias por tu respuesta. Analizamos tu caso y verificamos que no …"
click at [345, 75] on input "Esperar Respuesta (días)" at bounding box center [363, 75] width 74 height 7
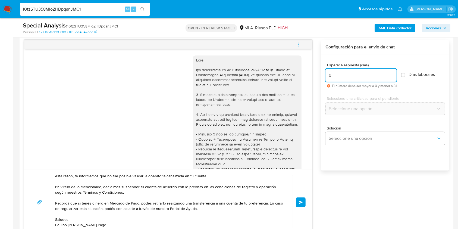
type input "0"
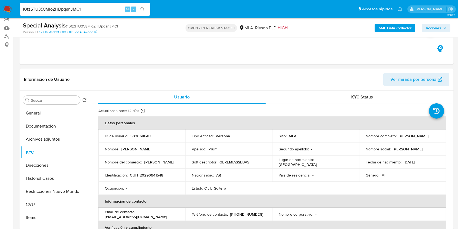
scroll to position [39, 0]
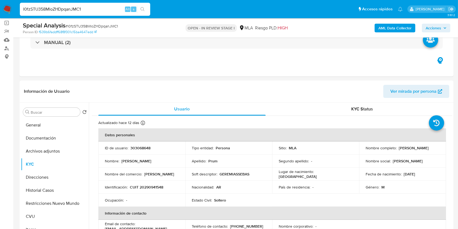
click at [106, 24] on span "# l0fzSTU358MloZHDpqanJMC1" at bounding box center [92, 25] width 52 height 5
copy span "l0fzSTU358MloZHDpqanJMC1"
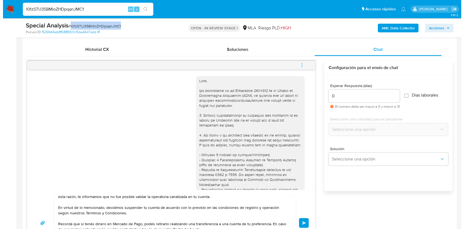
scroll to position [263, 0]
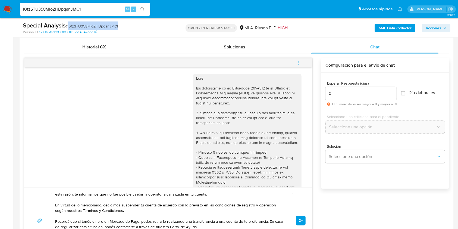
click at [306, 218] on button "Enviar" at bounding box center [301, 221] width 10 height 10
click at [302, 65] on button "menu-action" at bounding box center [299, 62] width 18 height 13
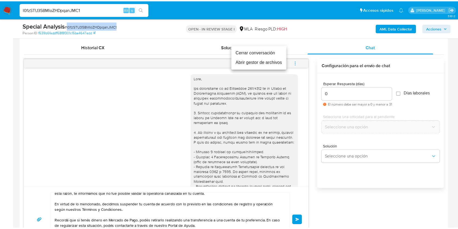
scroll to position [0, 0]
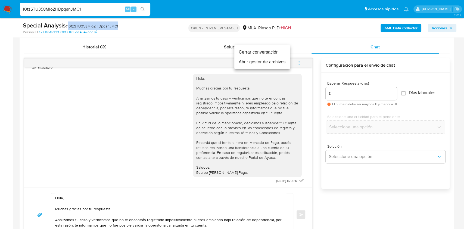
click at [279, 52] on li "Cerrar conversación" at bounding box center [262, 52] width 56 height 10
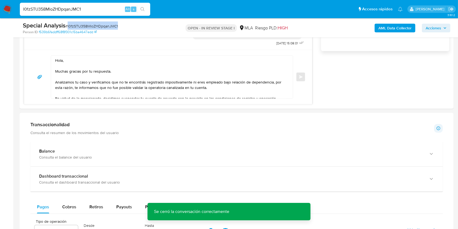
scroll to position [505, 0]
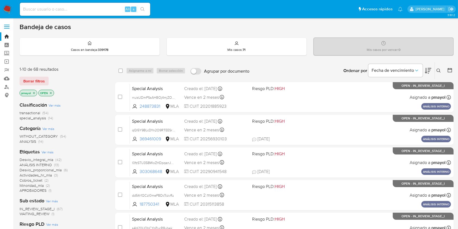
click at [348, 71] on icon at bounding box center [439, 71] width 4 height 4
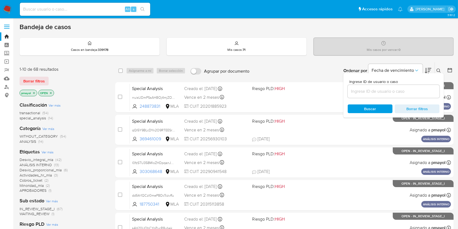
click at [348, 93] on input at bounding box center [394, 91] width 92 height 7
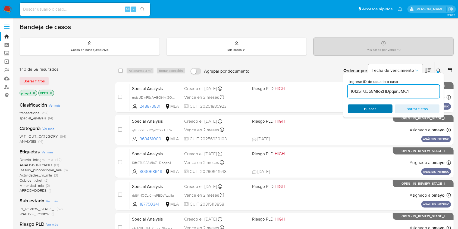
type input "l0fzSTU358MloZHDpqanJMC1"
click at [348, 109] on span "Buscar" at bounding box center [371, 108] width 12 height 9
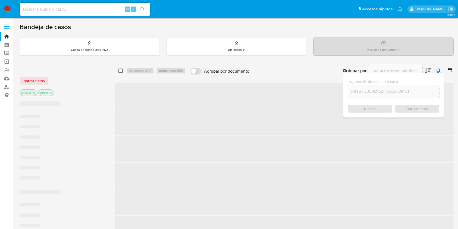
click at [119, 69] on input "checkbox" at bounding box center [121, 71] width 4 height 4
checkbox input "true"
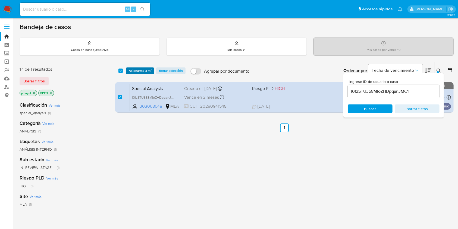
click at [129, 72] on span "Asignarme a mí" at bounding box center [140, 70] width 23 height 5
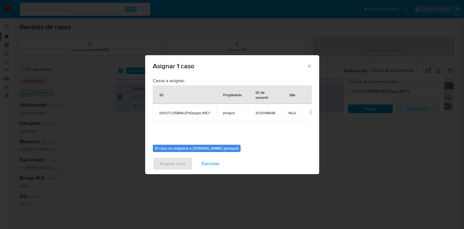
click at [319, 108] on div "Asignar 1 caso Casos a asignar: ID Propietario ID de usuario Site l0fzSTU358Mlo…" at bounding box center [232, 114] width 464 height 229
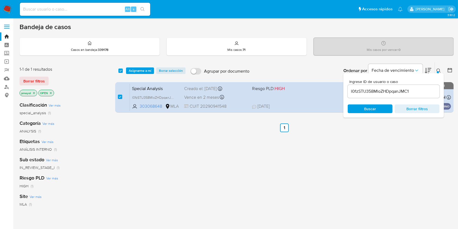
click at [150, 66] on div "select-all-cases-checkbox Asignarme a mí Borrar selección Agrupar por documento…" at bounding box center [284, 70] width 339 height 17
click at [151, 70] on span "Asignarme a mí" at bounding box center [140, 70] width 23 height 5
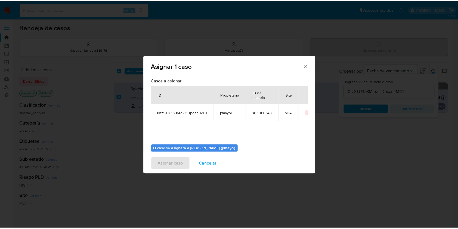
scroll to position [28, 0]
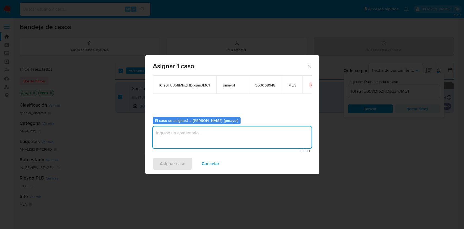
click at [242, 138] on textarea "assign-modal" at bounding box center [232, 137] width 159 height 22
type textarea "Asignación"
click at [170, 164] on span "Asignar caso" at bounding box center [173, 164] width 26 height 12
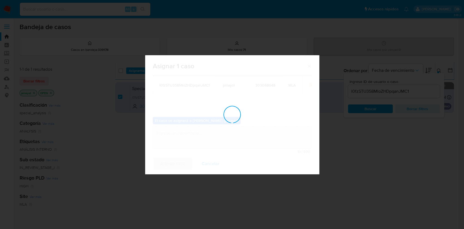
checkbox input "false"
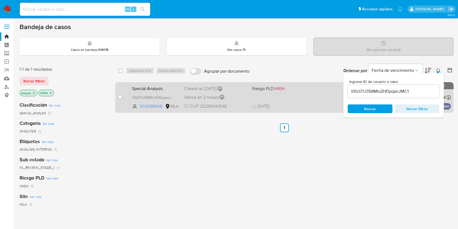
click at [245, 94] on div "Vence en 2 meses Vence el 15/12/2025 10:13:04" at bounding box center [215, 97] width 63 height 7
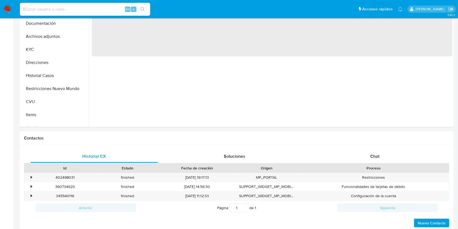
select select "10"
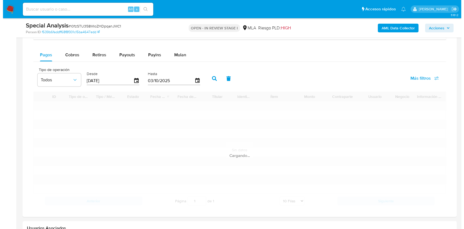
scroll to position [657, 0]
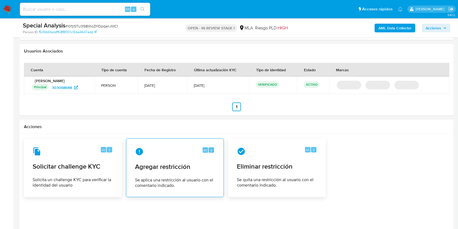
click at [198, 182] on span "Se aplica una restricción al usuario con el comentario indicado." at bounding box center [175, 182] width 80 height 11
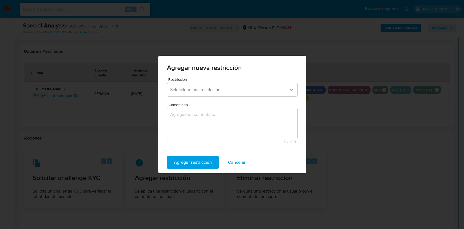
click at [207, 101] on form "Restricción Seleccione una restricción Comentario 0 / 200 200 caracteres restan…" at bounding box center [232, 112] width 130 height 70
click at [208, 91] on span "Seleccione una restricción" at bounding box center [229, 89] width 119 height 5
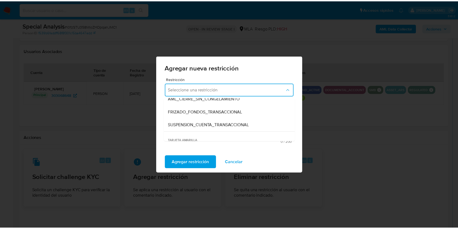
scroll to position [58, 0]
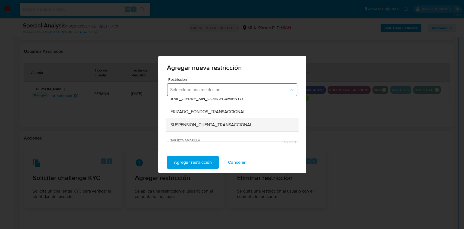
click at [246, 123] on span "SUSPENSION_CUENTA_TRANSACCIONAL" at bounding box center [211, 124] width 82 height 5
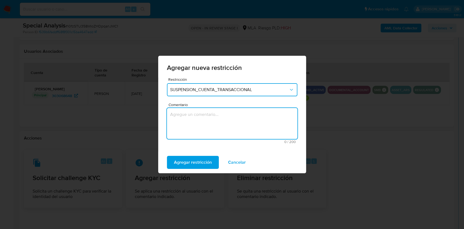
click at [226, 127] on textarea "Comentario" at bounding box center [232, 123] width 130 height 31
type textarea "AML"
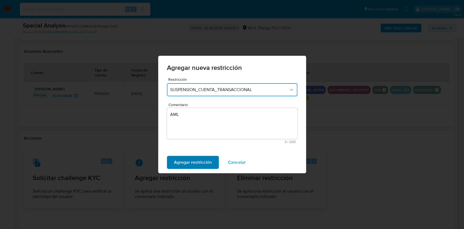
click at [201, 159] on span "Agregar restricción" at bounding box center [193, 162] width 38 height 12
click at [184, 160] on span "Confirmar" at bounding box center [184, 162] width 20 height 12
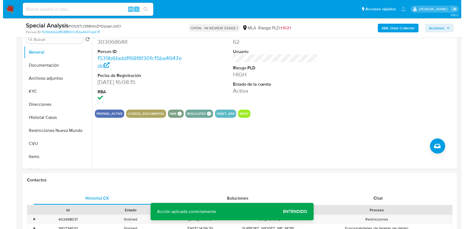
scroll to position [80, 0]
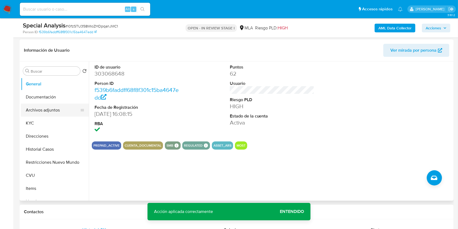
click at [51, 113] on button "Archivos adjuntos" at bounding box center [53, 110] width 64 height 13
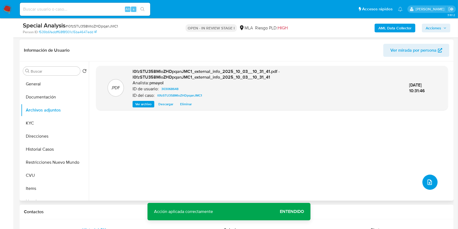
click at [426, 187] on button "upload-file" at bounding box center [430, 182] width 15 height 15
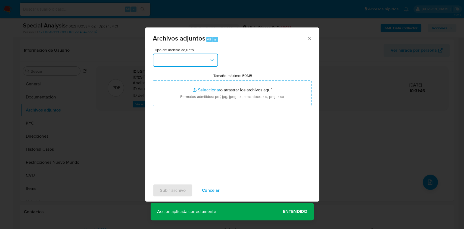
click at [180, 66] on button "button" at bounding box center [185, 60] width 65 height 13
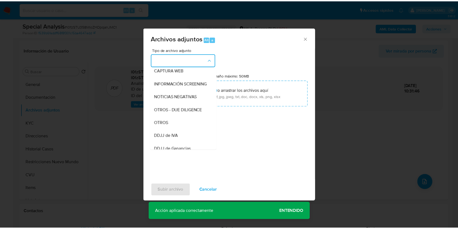
scroll to position [64, 0]
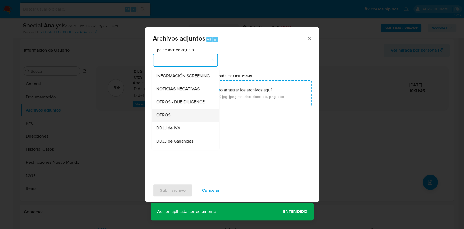
click at [192, 122] on div "OTROS" at bounding box center [183, 114] width 55 height 13
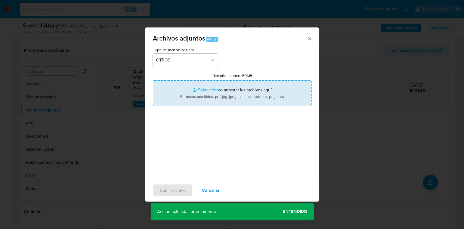
click at [216, 105] on input "Tamaño máximo: 50MB Seleccionar archivos" at bounding box center [232, 93] width 159 height 26
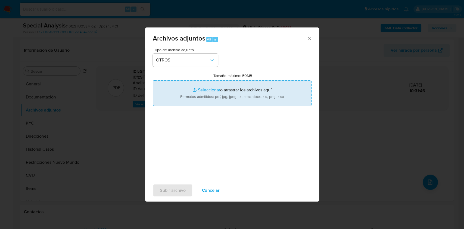
type input "C:\fakepath\Caselog l0fzSTU358MloZHDpqanJMC1.docx"
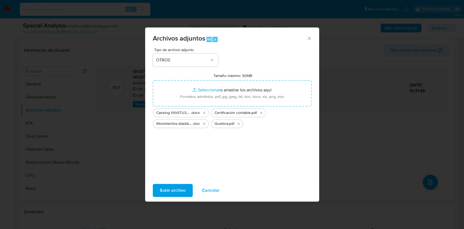
click at [172, 186] on span "Subir archivo" at bounding box center [173, 190] width 26 height 12
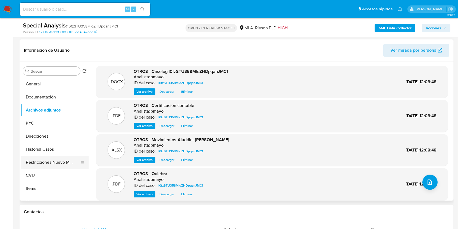
click at [39, 158] on button "Restricciones Nuevo Mundo" at bounding box center [53, 162] width 64 height 13
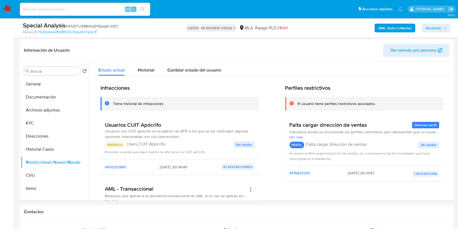
click at [437, 30] on span "Acciones" at bounding box center [433, 28] width 15 height 9
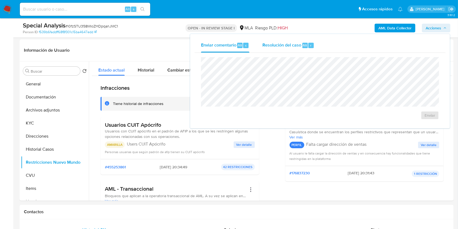
click at [291, 45] on span "Resolución del caso" at bounding box center [282, 45] width 39 height 6
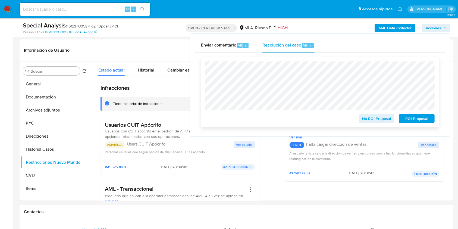
click at [421, 117] on span "ROI Proposal" at bounding box center [417, 119] width 28 height 8
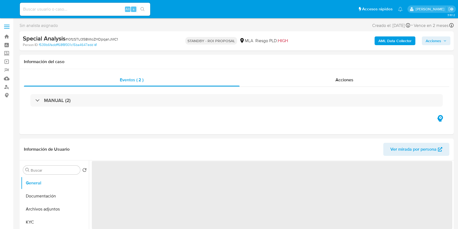
select select "10"
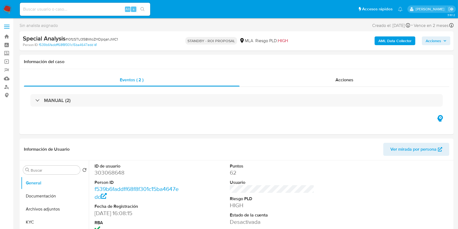
click at [102, 10] on input at bounding box center [85, 9] width 130 height 7
paste input "rruisUDmPSsAHBOj4mjZOd8w"
type input "rruisUDmPSsAHBOj4mjZOd8w"
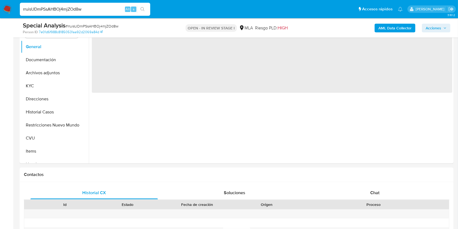
scroll to position [186, 0]
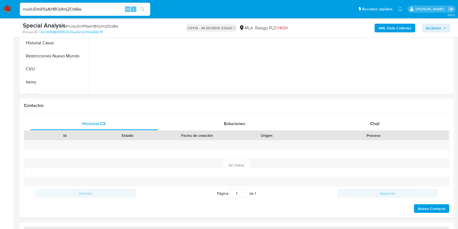
select select "10"
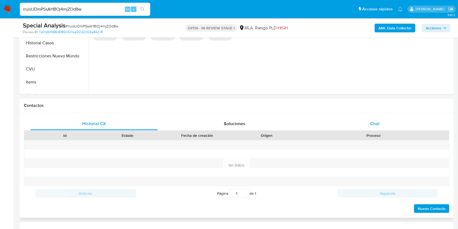
click at [387, 122] on div "Chat" at bounding box center [376, 123] width 128 height 13
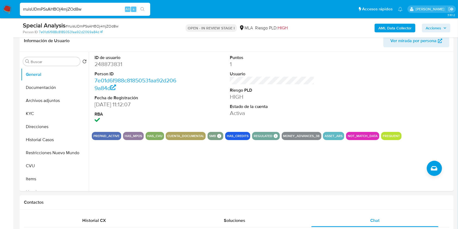
scroll to position [84, 0]
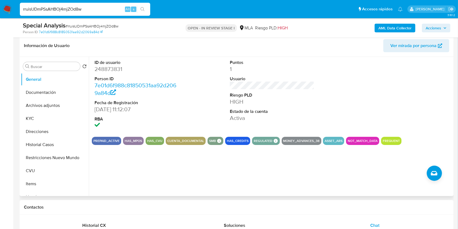
click at [111, 71] on dd "248873831" at bounding box center [137, 69] width 85 height 8
copy dd "248873831"
click at [418, 43] on span "Ver mirada por persona" at bounding box center [414, 45] width 46 height 13
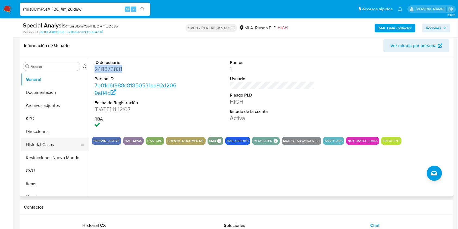
click at [41, 145] on button "Historial Casos" at bounding box center [53, 144] width 64 height 13
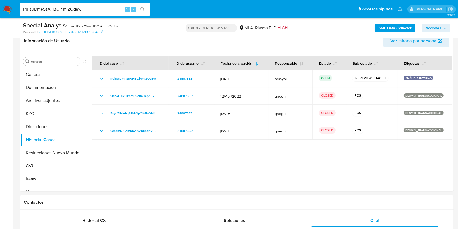
scroll to position [88, 0]
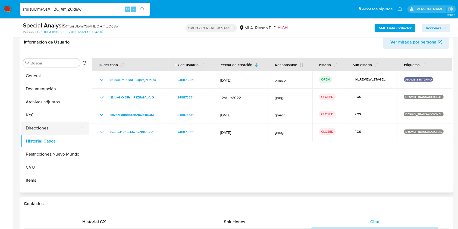
click at [29, 123] on button "Direcciones" at bounding box center [53, 128] width 64 height 13
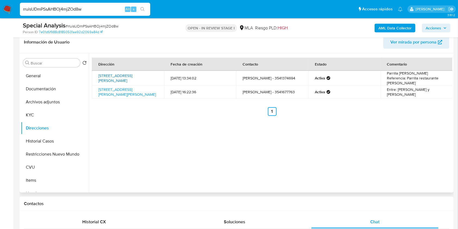
click at [109, 75] on link "Calle Uruguay 550, Villa Carlos Paz, Córdoba, 5152, Argentina 550" at bounding box center [115, 78] width 34 height 10
click at [46, 79] on button "General" at bounding box center [53, 75] width 64 height 13
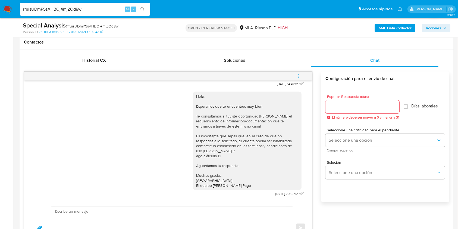
scroll to position [269, 0]
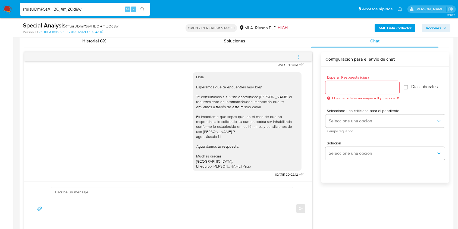
click at [313, 153] on div "17/09/2025 14:48:12 Hola, Esperamos que te encuentres muy bien. Te consultamos …" at bounding box center [237, 144] width 426 height 184
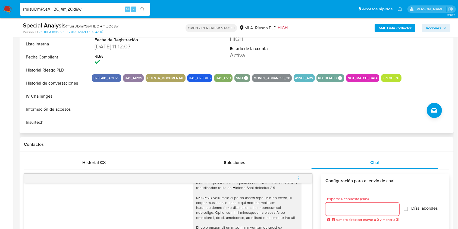
scroll to position [97, 0]
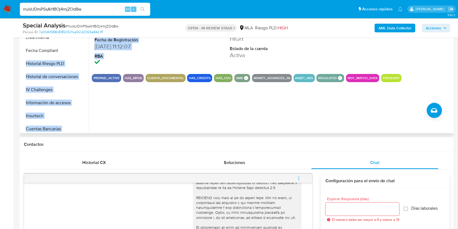
drag, startPoint x: 89, startPoint y: 63, endPoint x: 87, endPoint y: 54, distance: 8.9
click at [87, 54] on div "Buscar Volver al orden por defecto General Documentación Archivos adjuntos KYC …" at bounding box center [237, 63] width 432 height 139
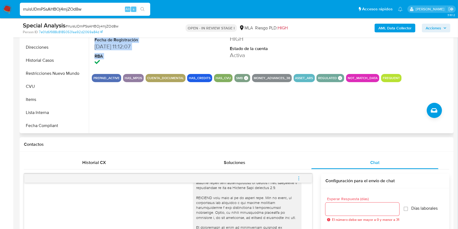
scroll to position [18, 0]
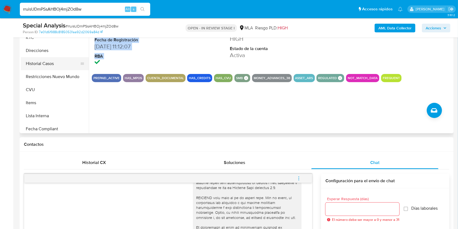
click at [63, 61] on button "Historial Casos" at bounding box center [53, 63] width 64 height 13
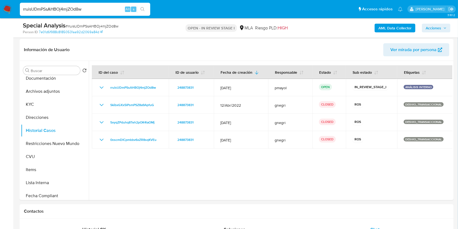
scroll to position [81, 0]
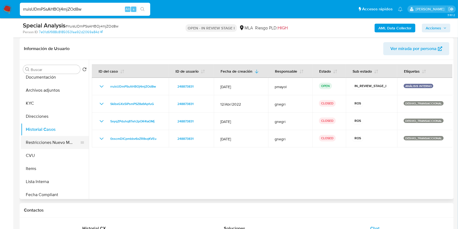
click at [72, 148] on button "Restricciones Nuevo Mundo" at bounding box center [53, 142] width 64 height 13
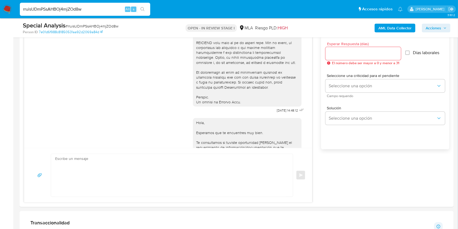
scroll to position [292, 0]
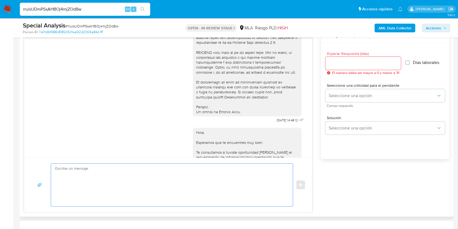
click at [217, 202] on textarea at bounding box center [170, 185] width 231 height 43
paste textarea "Hola, Esperamos que te encuentres muy bien. Te consultamos si tuviste oportunid…"
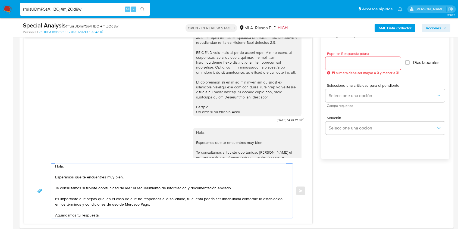
scroll to position [0, 0]
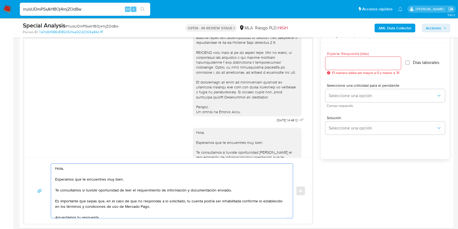
type textarea "Hola, Esperamos que te encuentres muy bien. Te consultamos si tuviste oportunid…"
click at [335, 60] on input "Esperar Respuesta (días)" at bounding box center [364, 63] width 76 height 7
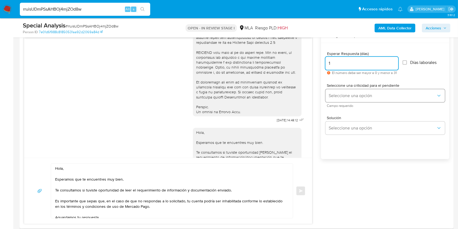
type input "1"
click at [339, 96] on span "Seleccione una opción" at bounding box center [383, 95] width 108 height 5
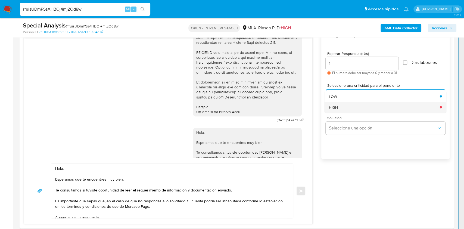
click at [339, 103] on div "HIGH" at bounding box center [383, 107] width 108 height 11
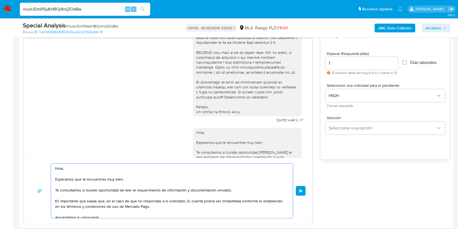
click at [240, 196] on textarea "Hola, Esperamos que te encuentres muy bien. Te consultamos si tuviste oportunid…" at bounding box center [170, 191] width 231 height 54
click at [239, 191] on textarea "Hola, Esperamos que te encuentres muy bien. Te consultamos si tuviste oportunid…" at bounding box center [170, 191] width 231 height 54
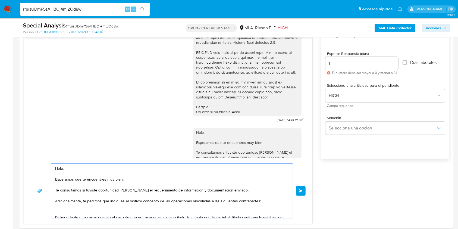
paste textarea "- Fidel Fernando Vaca - CUIL 20424420345 (SIN ACTIVIDAD), de quien recibe 16 tr…"
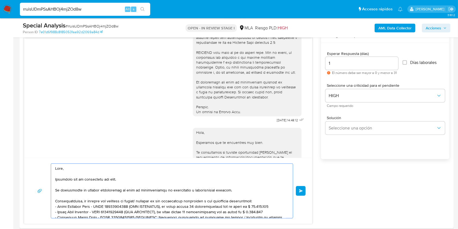
scroll to position [42, 0]
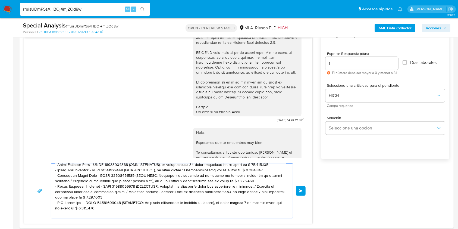
drag, startPoint x: 115, startPoint y: 210, endPoint x: 116, endPoint y: 204, distance: 5.8
click at [116, 204] on textarea at bounding box center [170, 191] width 231 height 54
drag, startPoint x: 137, startPoint y: 197, endPoint x: 136, endPoint y: 188, distance: 8.4
click at [136, 188] on textarea at bounding box center [170, 191] width 231 height 54
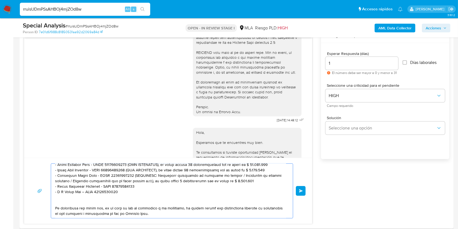
drag, startPoint x: 241, startPoint y: 181, endPoint x: 128, endPoint y: 176, distance: 112.4
click at [128, 176] on textarea at bounding box center [170, 191] width 231 height 54
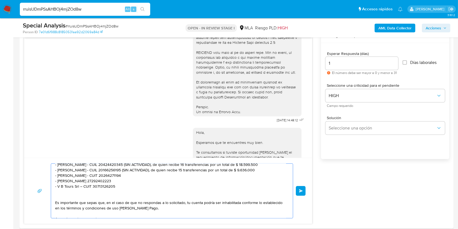
drag, startPoint x: 265, startPoint y: 170, endPoint x: 127, endPoint y: 170, distance: 137.8
click at [127, 170] on textarea "Hola, Esperamos que te encuentres muy bien. Te consultamos si tuviste oportunid…" at bounding box center [170, 191] width 231 height 54
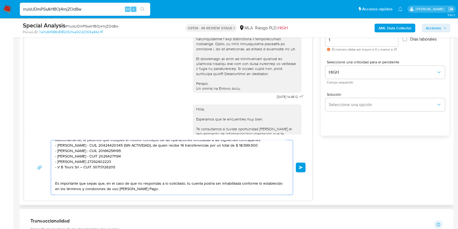
scroll to position [2, 0]
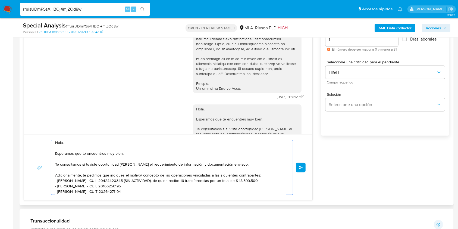
drag, startPoint x: 264, startPoint y: 167, endPoint x: 129, endPoint y: 181, distance: 135.6
click at [129, 181] on textarea "Hola, Esperamos que te encuentres muy bien. Te consultamos si tuviste oportunid…" at bounding box center [170, 167] width 231 height 54
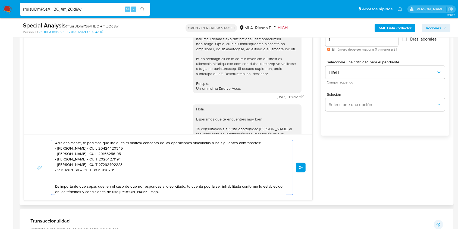
scroll to position [35, 0]
click at [65, 177] on textarea "Hola, Esperamos que te encuentres muy bien. Te consultamos si tuviste oportunid…" at bounding box center [170, 167] width 231 height 54
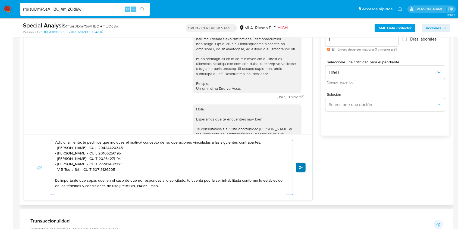
type textarea "Hola, Esperamos que te encuentres muy bien. Te consultamos si tuviste oportunid…"
click at [302, 164] on button "Enviar" at bounding box center [301, 168] width 10 height 10
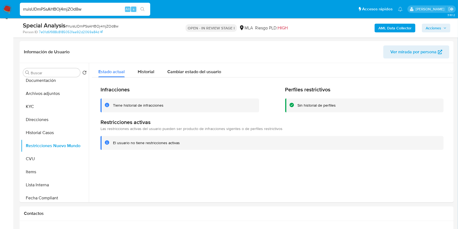
scroll to position [72, 0]
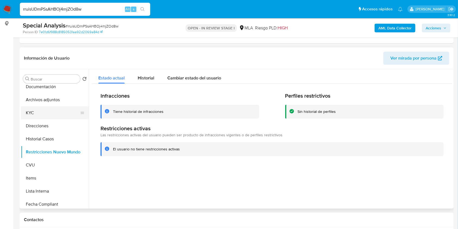
click at [52, 111] on button "KYC" at bounding box center [53, 112] width 64 height 13
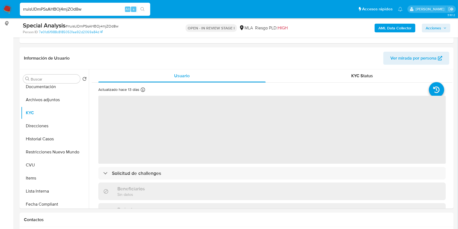
scroll to position [97, 0]
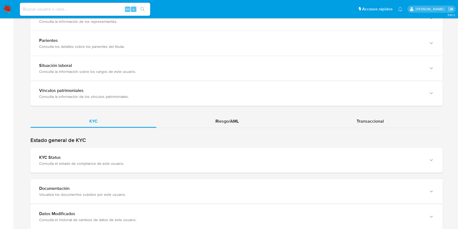
scroll to position [474, 0]
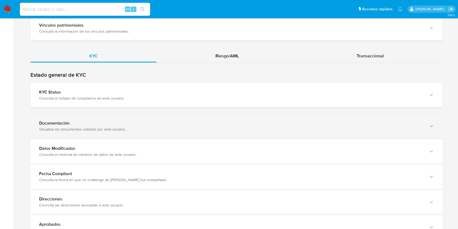
click at [402, 132] on div "Documentación Visualiza los documentos subidos por este usuario." at bounding box center [236, 126] width 413 height 25
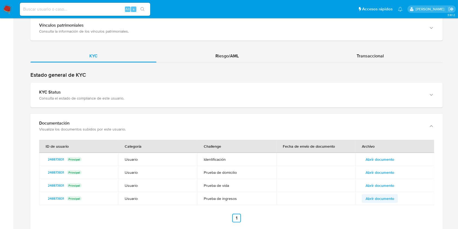
click at [387, 198] on span "Abrir documento" at bounding box center [380, 199] width 29 height 8
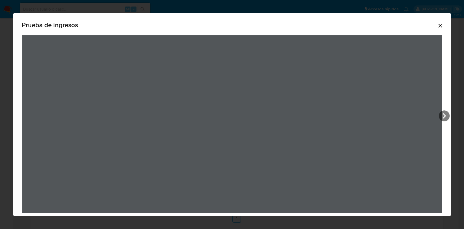
click at [366, 19] on div "Prueba de ingresos" at bounding box center [232, 117] width 438 height 209
click at [437, 27] on icon "Cerrar" at bounding box center [440, 25] width 7 height 7
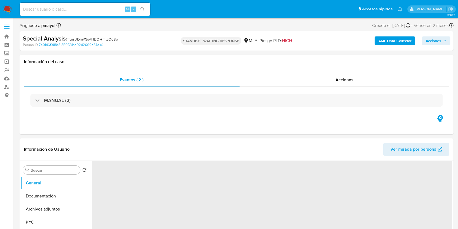
select select "10"
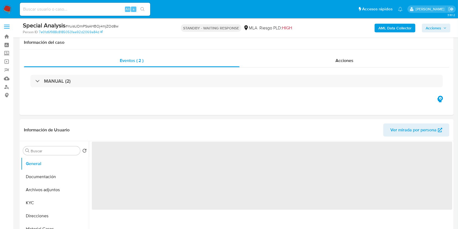
scroll to position [57, 0]
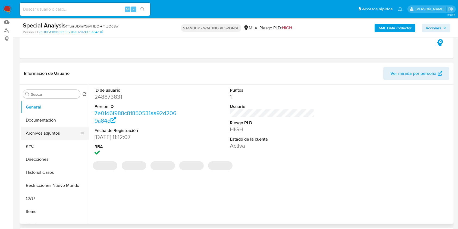
click at [60, 132] on button "Archivos adjuntos" at bounding box center [53, 133] width 64 height 13
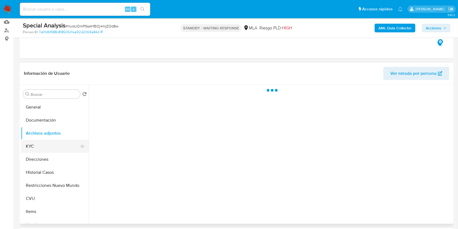
click at [46, 142] on button "KYC" at bounding box center [53, 146] width 64 height 13
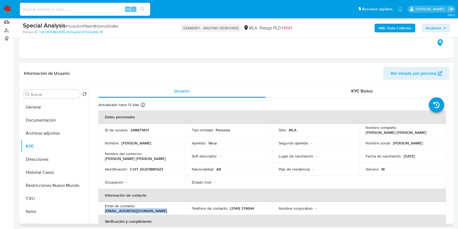
drag, startPoint x: 159, startPoint y: 209, endPoint x: 104, endPoint y: 210, distance: 55.2
click at [104, 210] on td "Email de contacto : [EMAIL_ADDRESS][DOMAIN_NAME]" at bounding box center [141, 208] width 87 height 13
copy p "[EMAIL_ADDRESS][DOMAIN_NAME]"
click at [111, 6] on input at bounding box center [85, 9] width 130 height 7
paste input "qQI5Y9BLcDYn2O9RTEESrZt7"
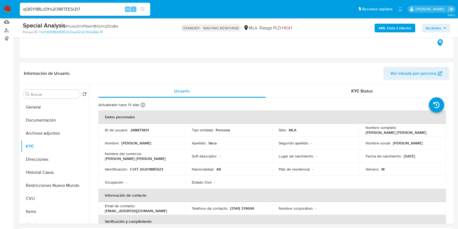
type input "qQI5Y9BLcDYn2O9RTEESrZt7"
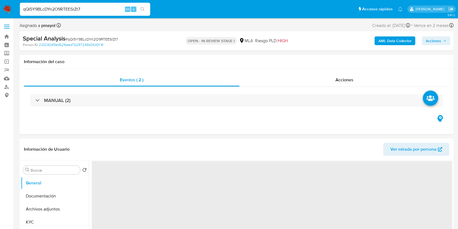
select select "10"
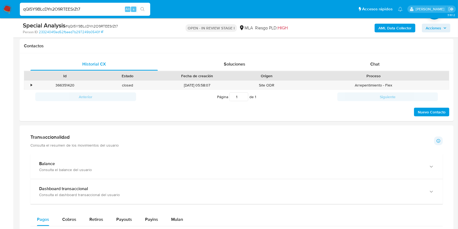
scroll to position [258, 0]
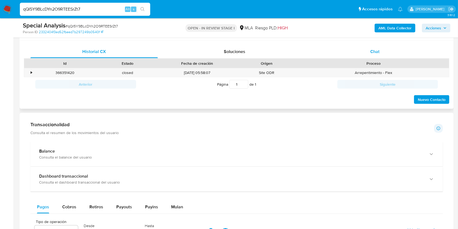
click at [376, 55] on div "Chat" at bounding box center [376, 51] width 128 height 13
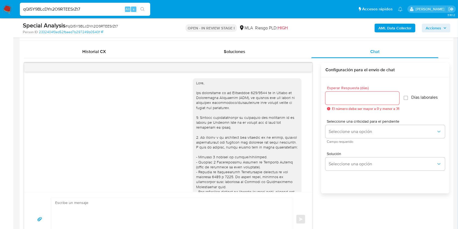
scroll to position [272, 0]
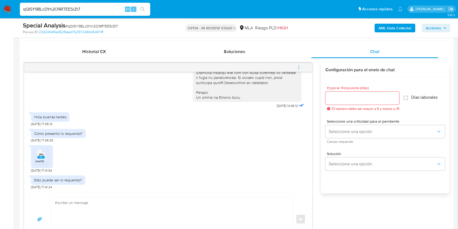
click at [41, 157] on rect at bounding box center [41, 157] width 7 height 2
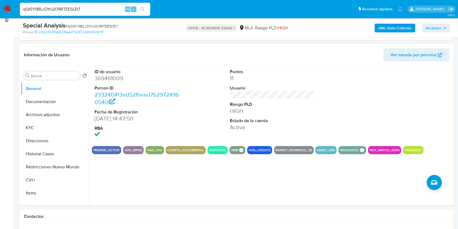
scroll to position [47, 0]
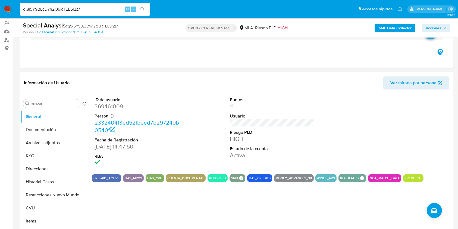
click at [111, 108] on dd "369461009" at bounding box center [137, 106] width 85 height 8
copy dd "369461009"
